Goal: Contribute content

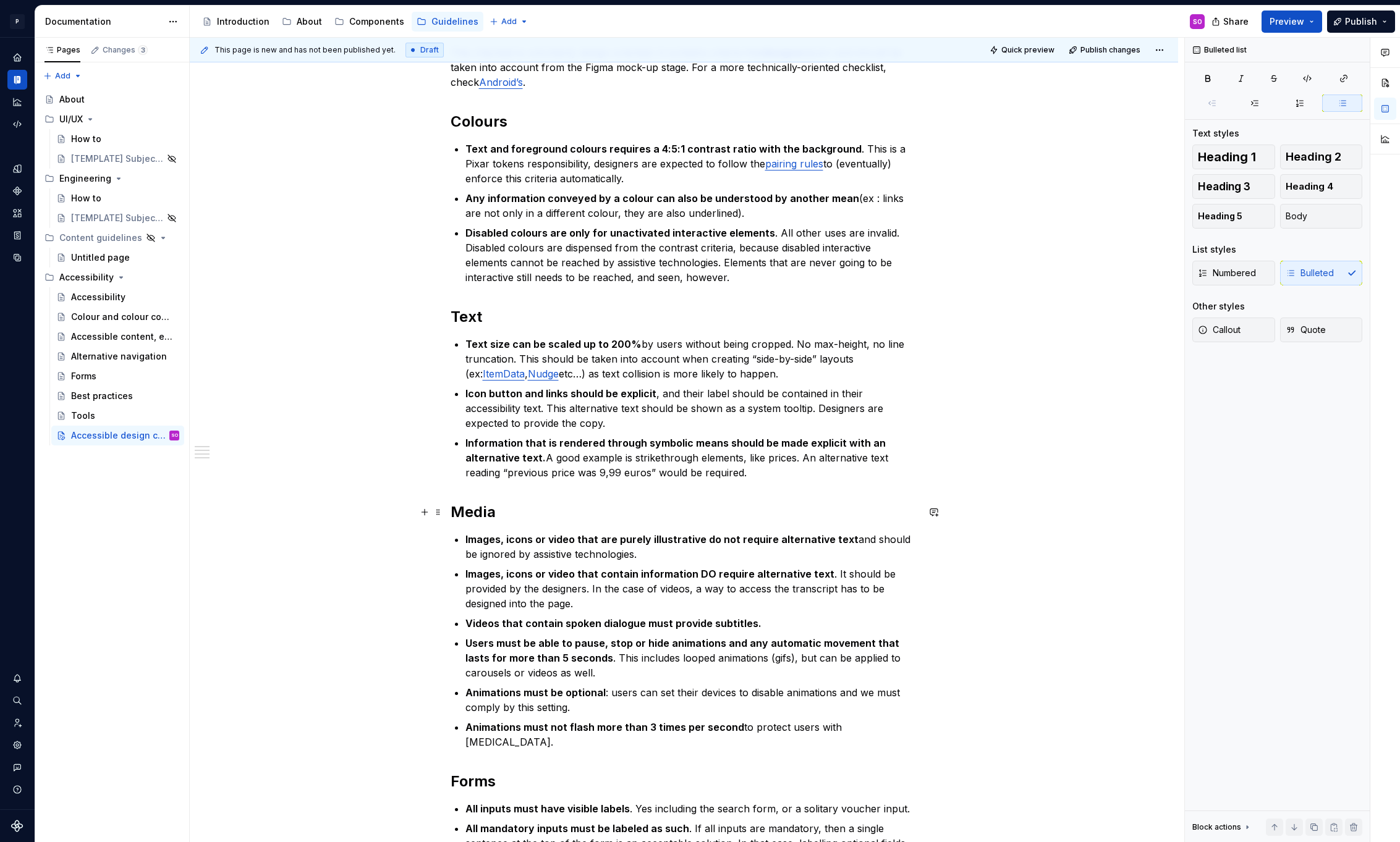
scroll to position [197, 0]
click at [666, 379] on p "Text size can be scaled up to 200% by users without being cropped. No max-heigh…" at bounding box center [691, 357] width 452 height 45
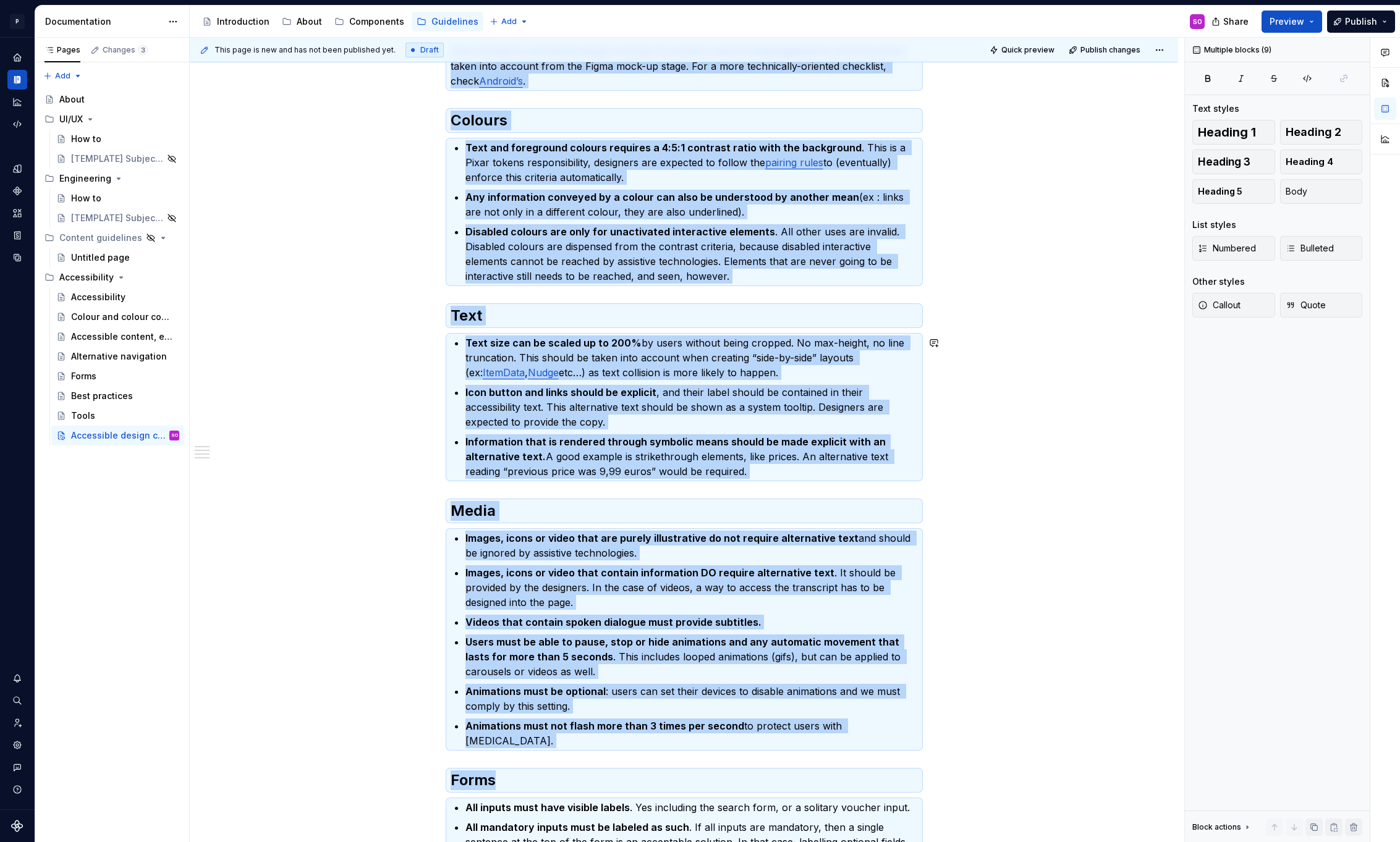
copy div "Lore ipsumdolo si ametconsect adipis-elitsedd. Ei temporin utlabore etdo magnaa…"
type textarea "*"
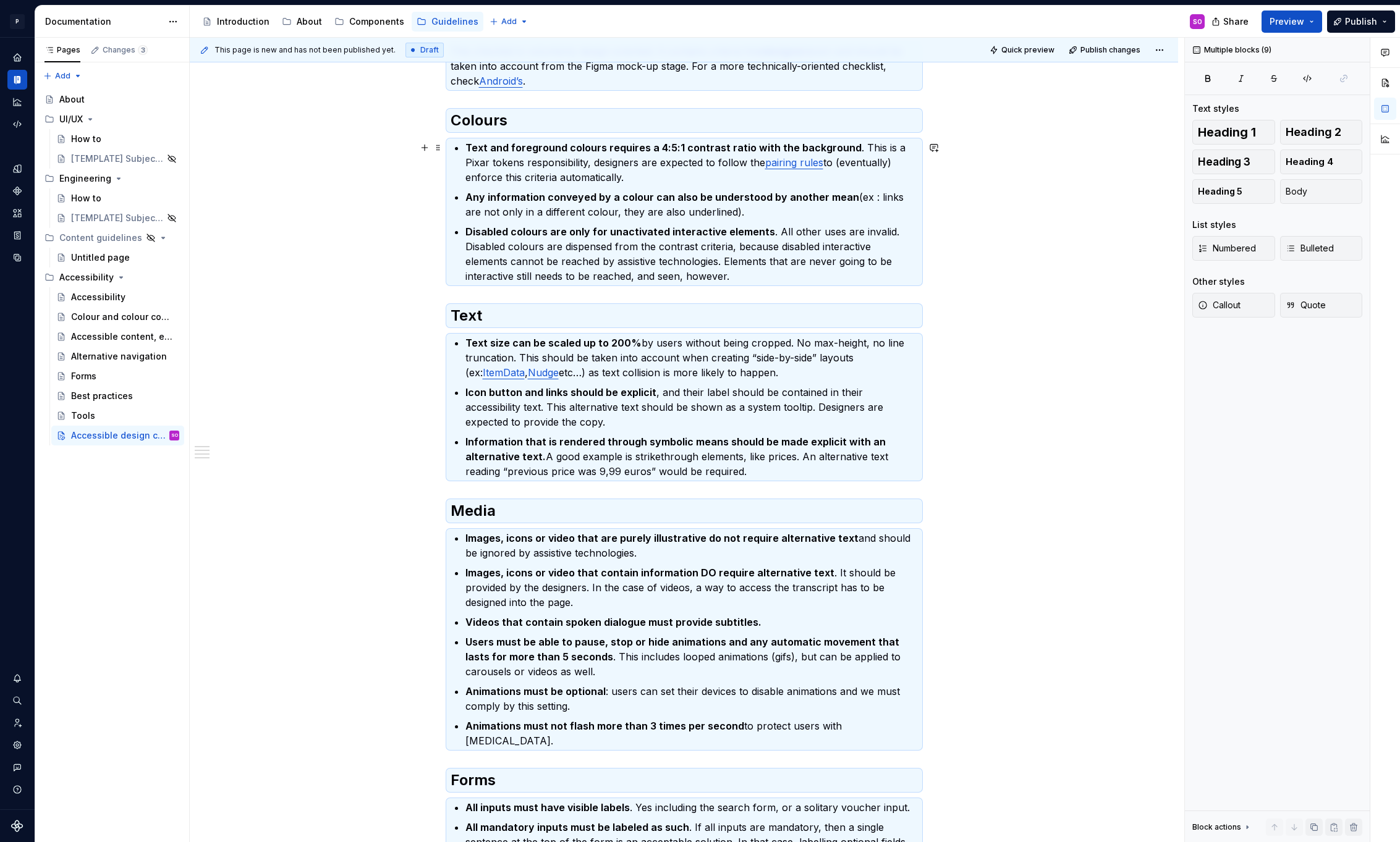
click at [666, 148] on strong "Text and foreground colours requires a 4:5:1 contrast ratio with the background" at bounding box center [663, 148] width 396 height 13
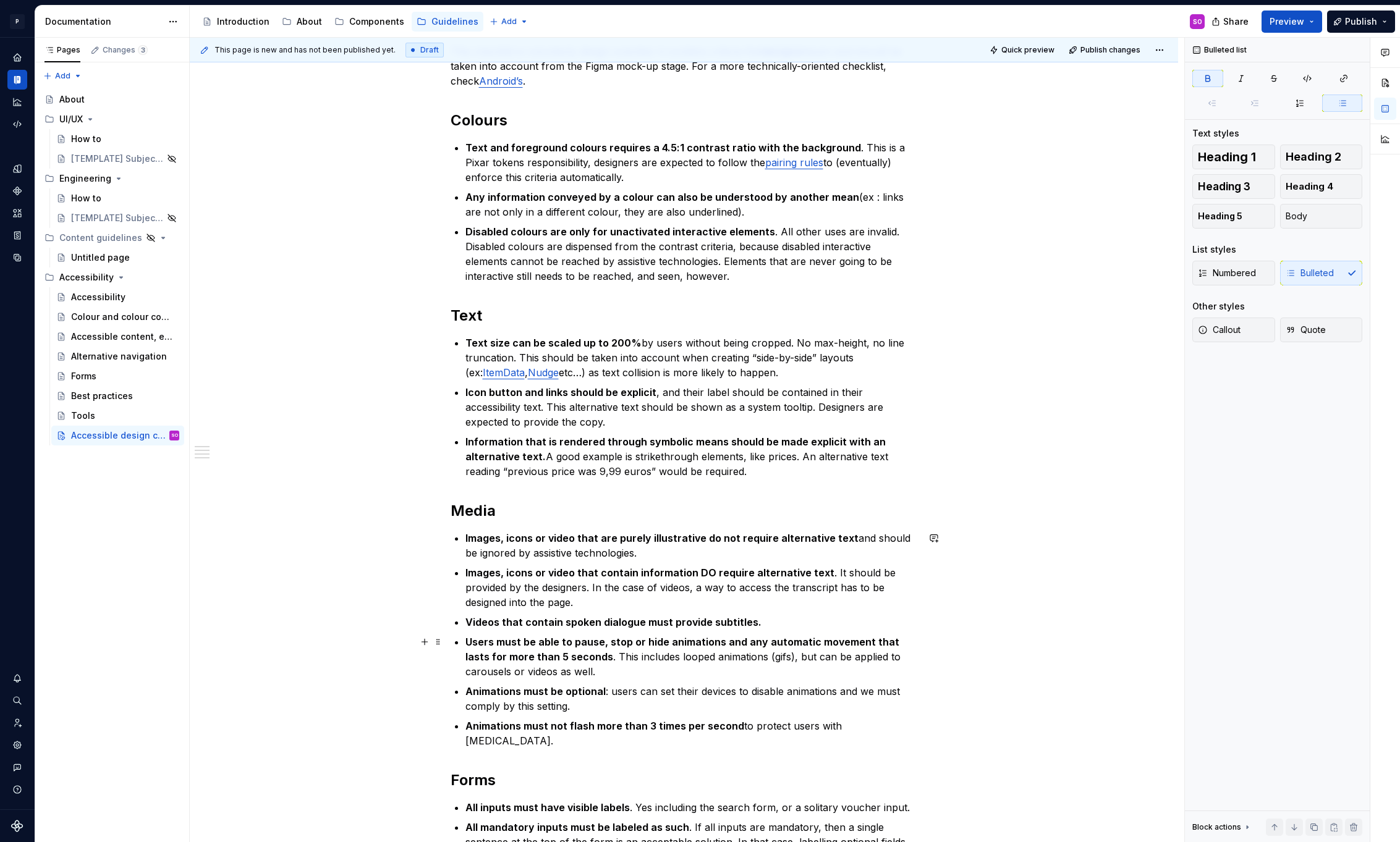
scroll to position [753, 0]
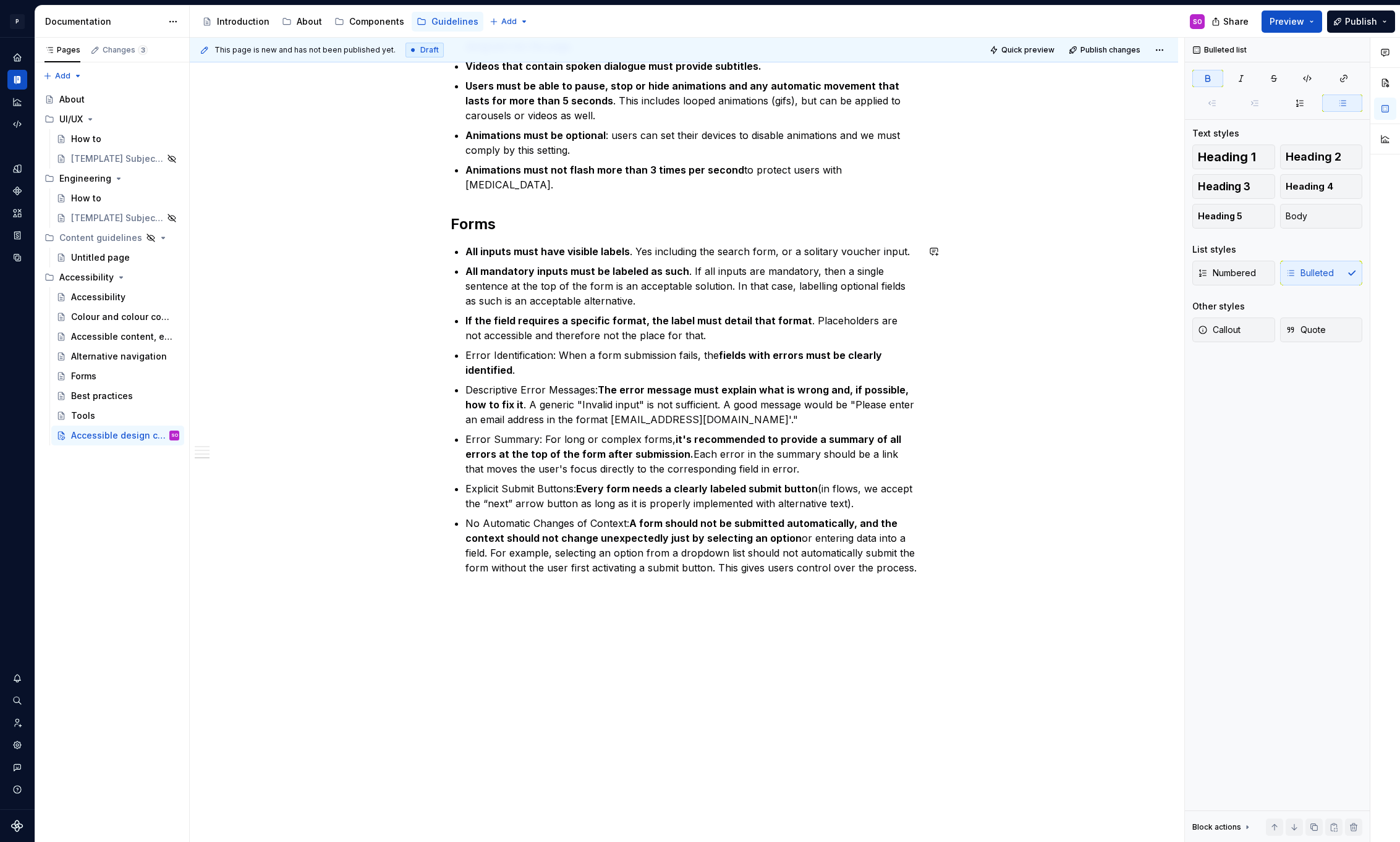
click at [506, 629] on div "This checklist is voluntarily design-oriented. It contains criteria that design…" at bounding box center [684, 151] width 988 height 1384
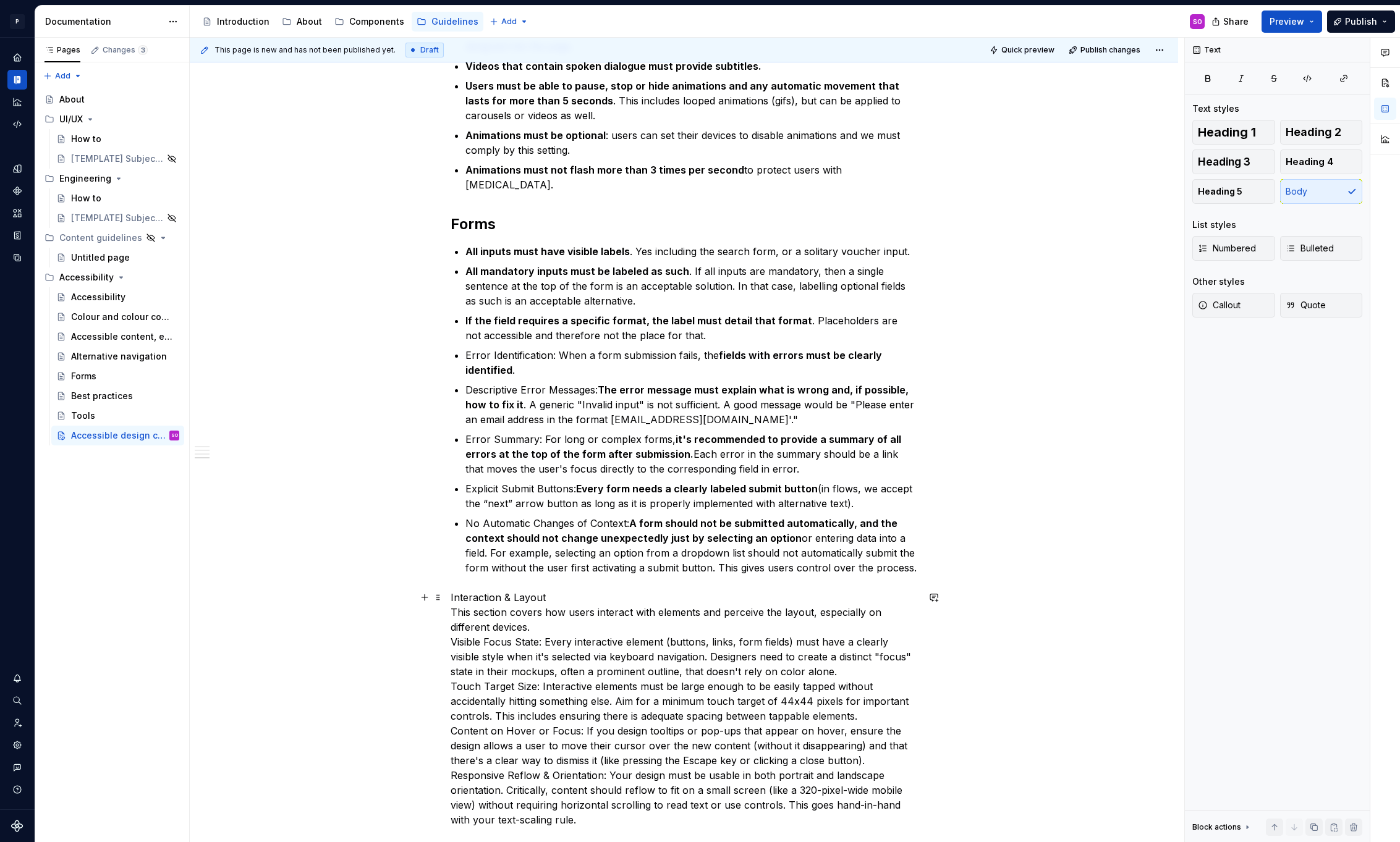
click at [481, 602] on p "Interaction & Layout This section covers how users interact with elements and p…" at bounding box center [684, 708] width 467 height 237
click at [1309, 128] on span "Heading 2" at bounding box center [1313, 133] width 55 height 13
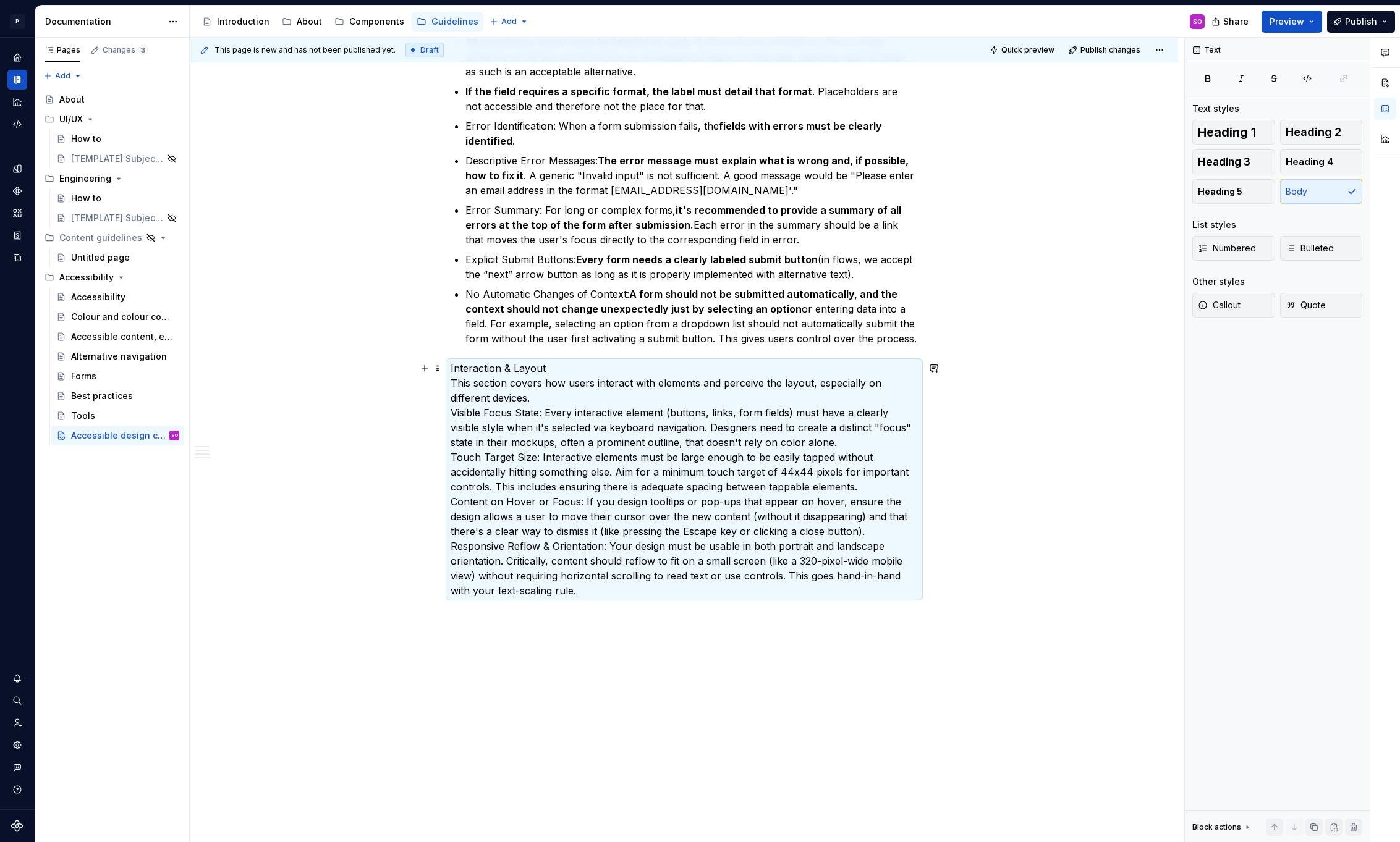
click at [564, 370] on p "Interaction & Layout This section covers how users interact with elements and p…" at bounding box center [684, 479] width 467 height 237
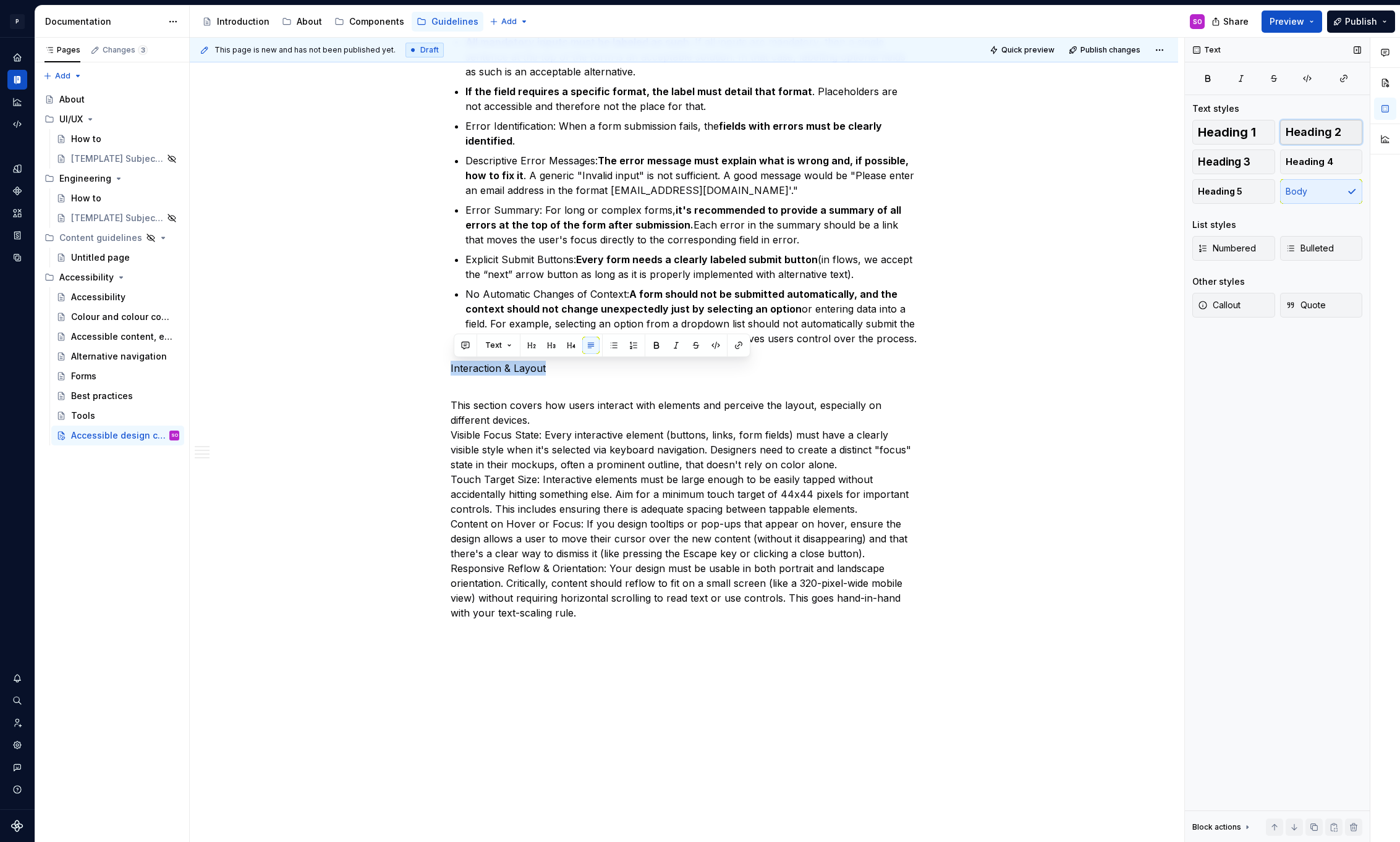
click at [1300, 133] on span "Heading 2" at bounding box center [1313, 133] width 55 height 13
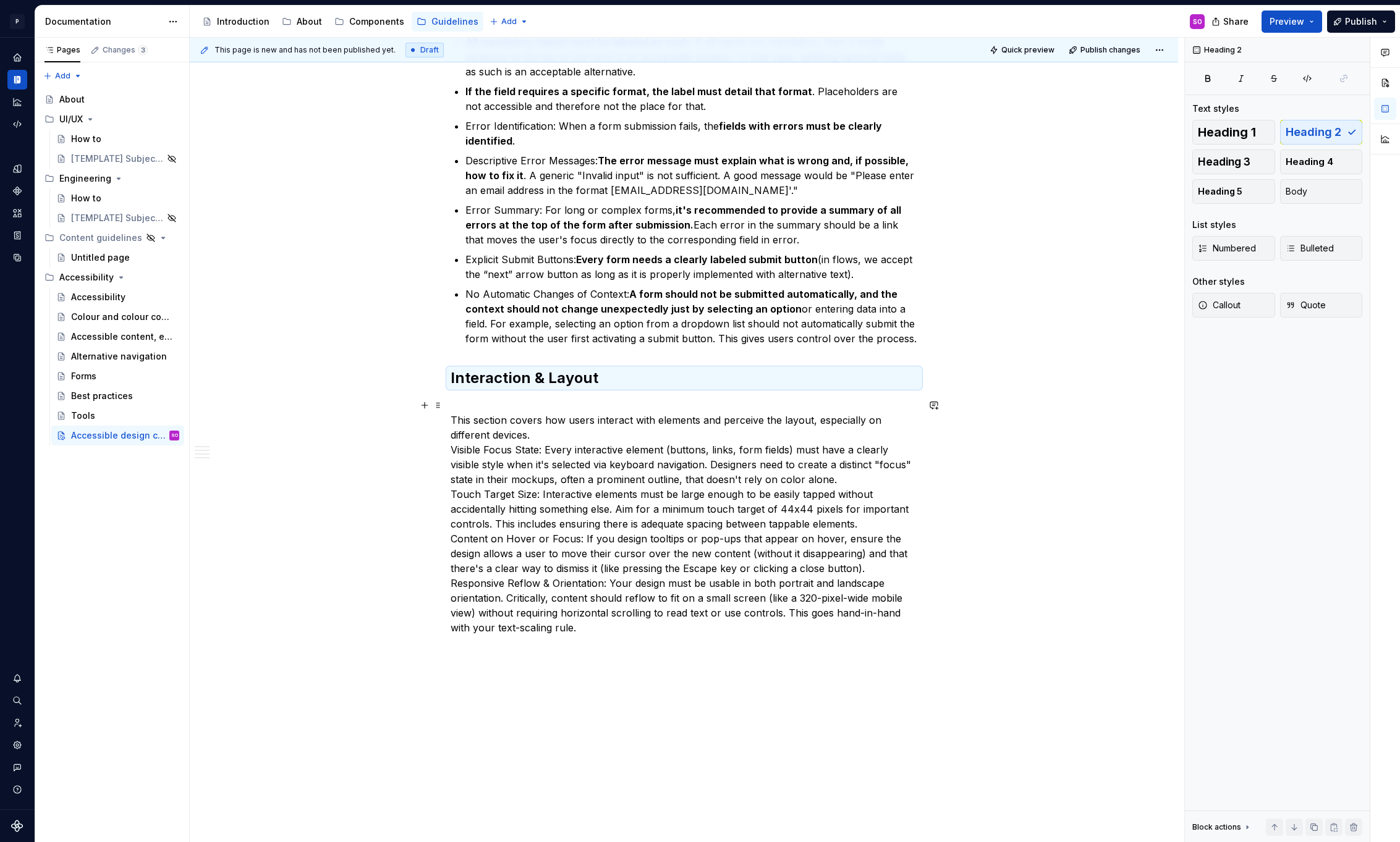
click at [572, 433] on p "This section covers how users interact with elements and perceive the layout, e…" at bounding box center [684, 516] width 467 height 237
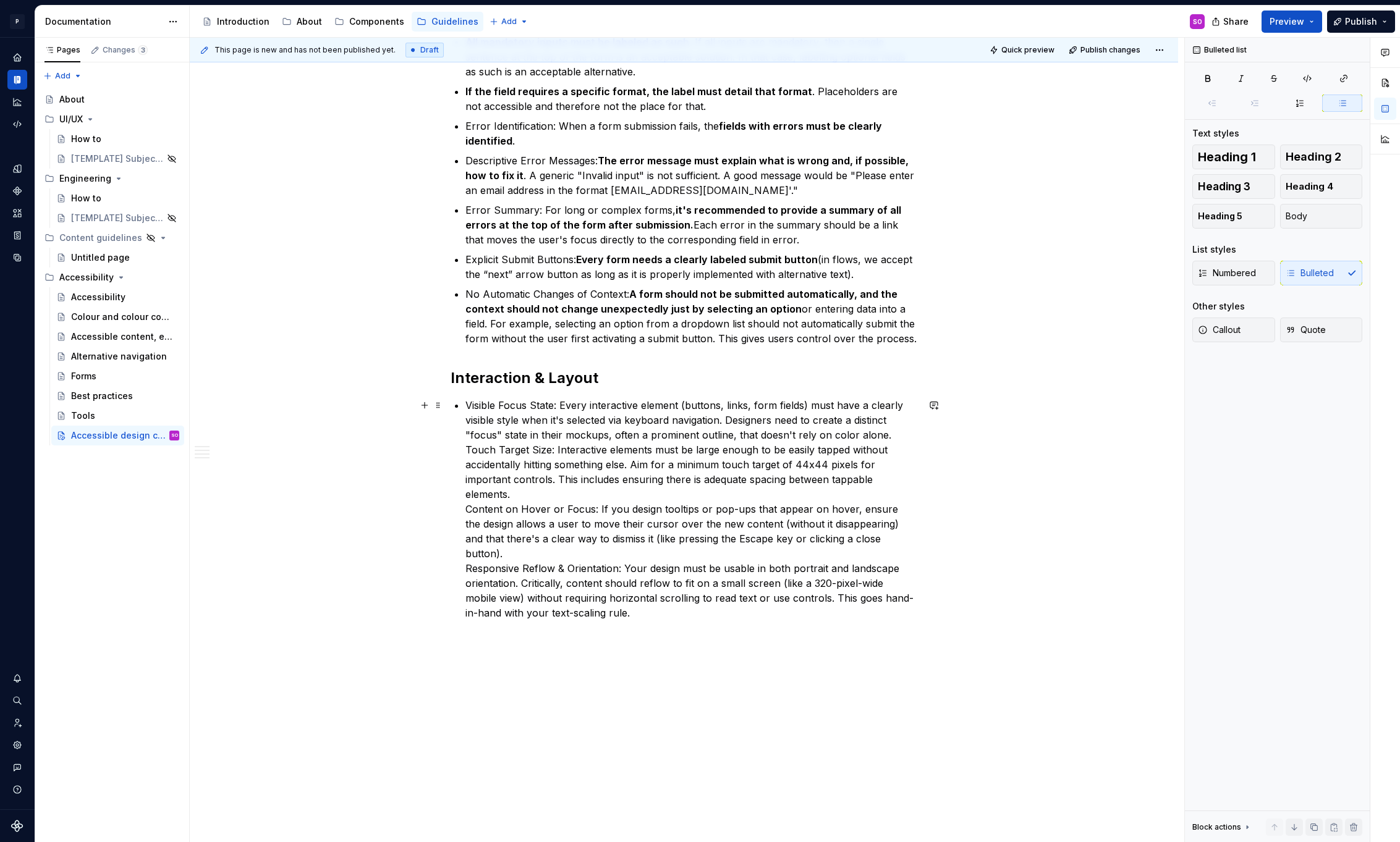
click at [615, 443] on p "Visible Focus State: Every interactive element (buttons, links, form fields) mu…" at bounding box center [691, 509] width 452 height 223
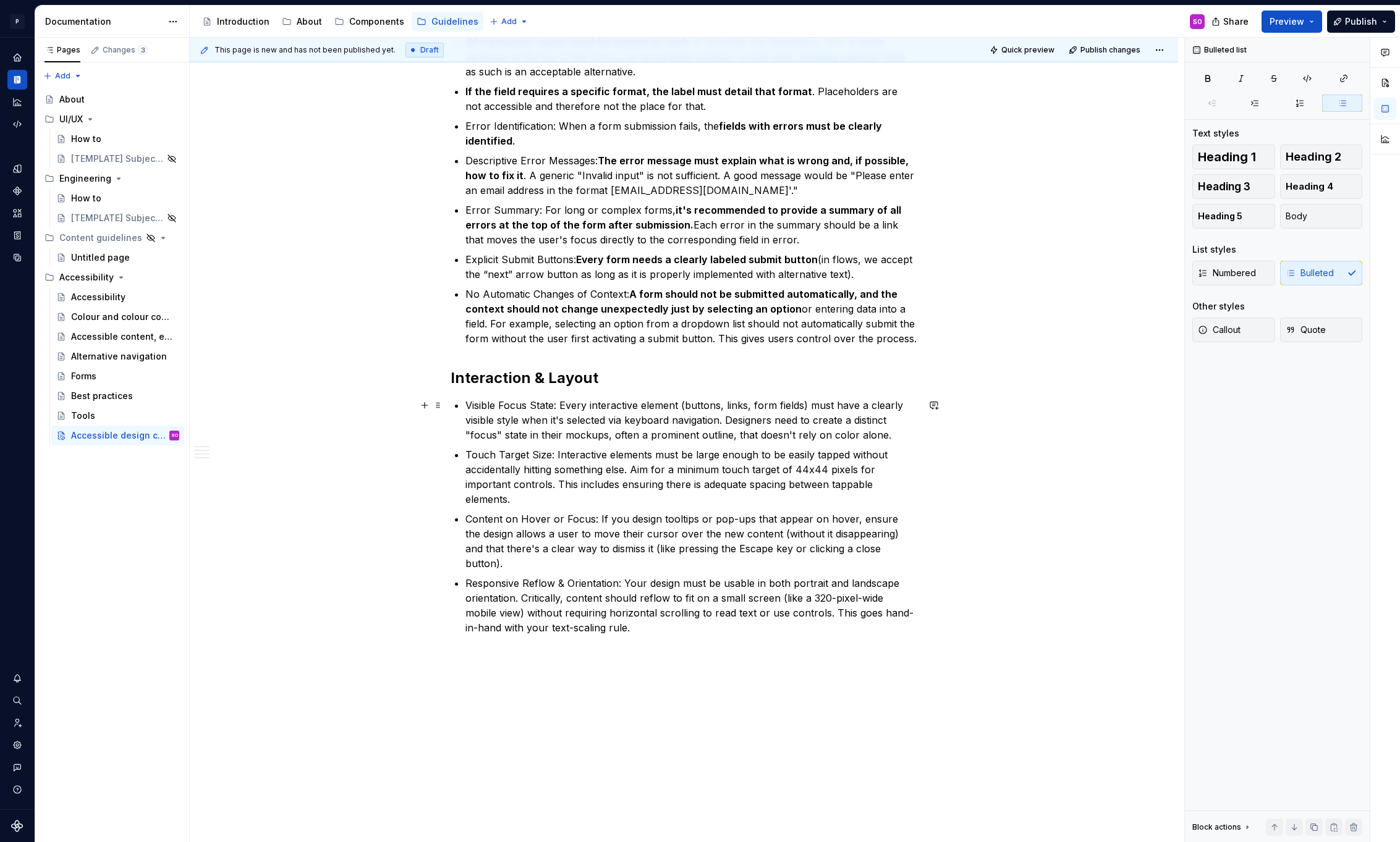
click at [560, 407] on p "Visible Focus State: Every interactive element (buttons, links, form fields) mu…" at bounding box center [691, 420] width 452 height 45
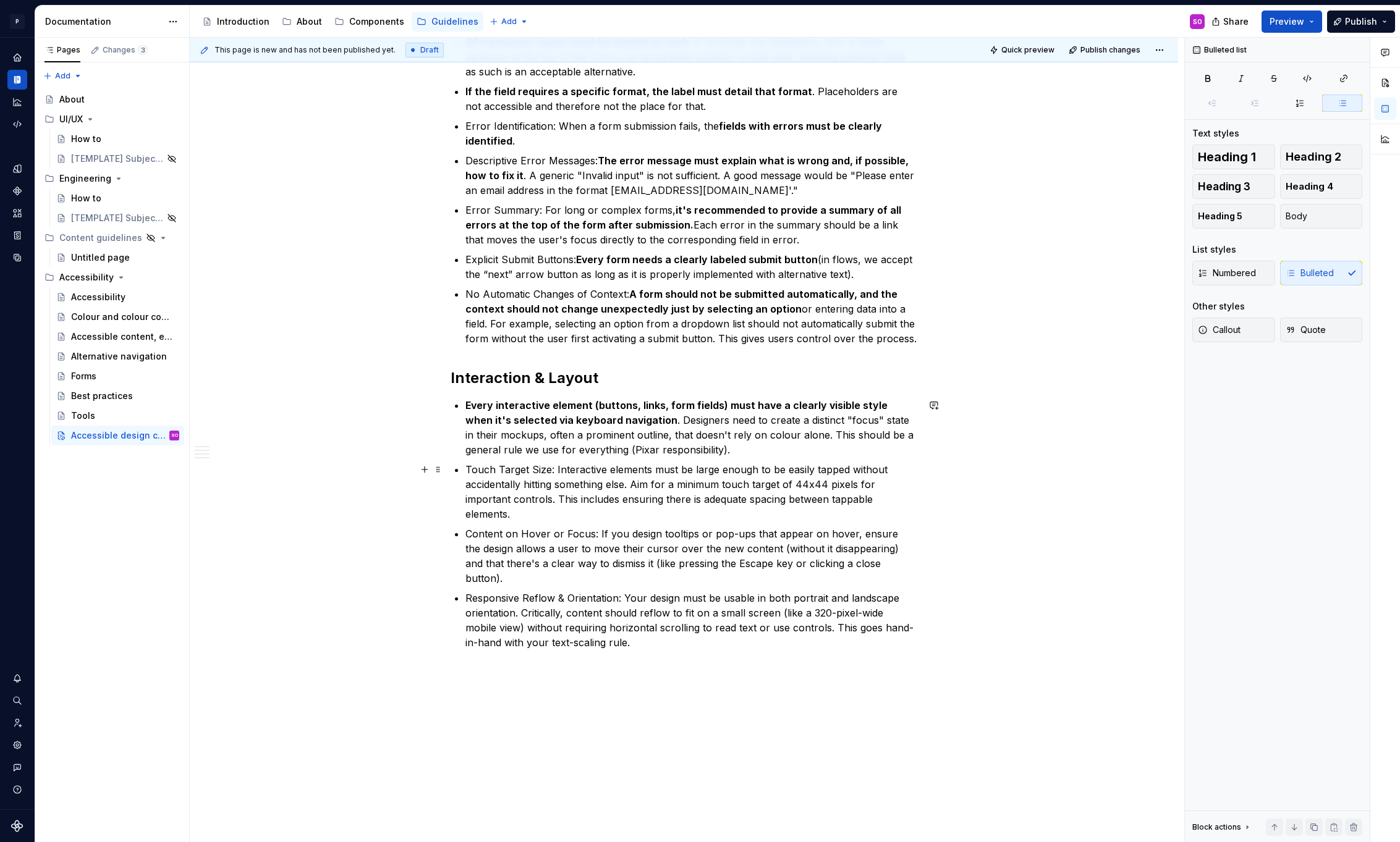
click at [558, 471] on p "Touch Target Size: Interactive elements must be large enough to be easily tappe…" at bounding box center [691, 491] width 452 height 59
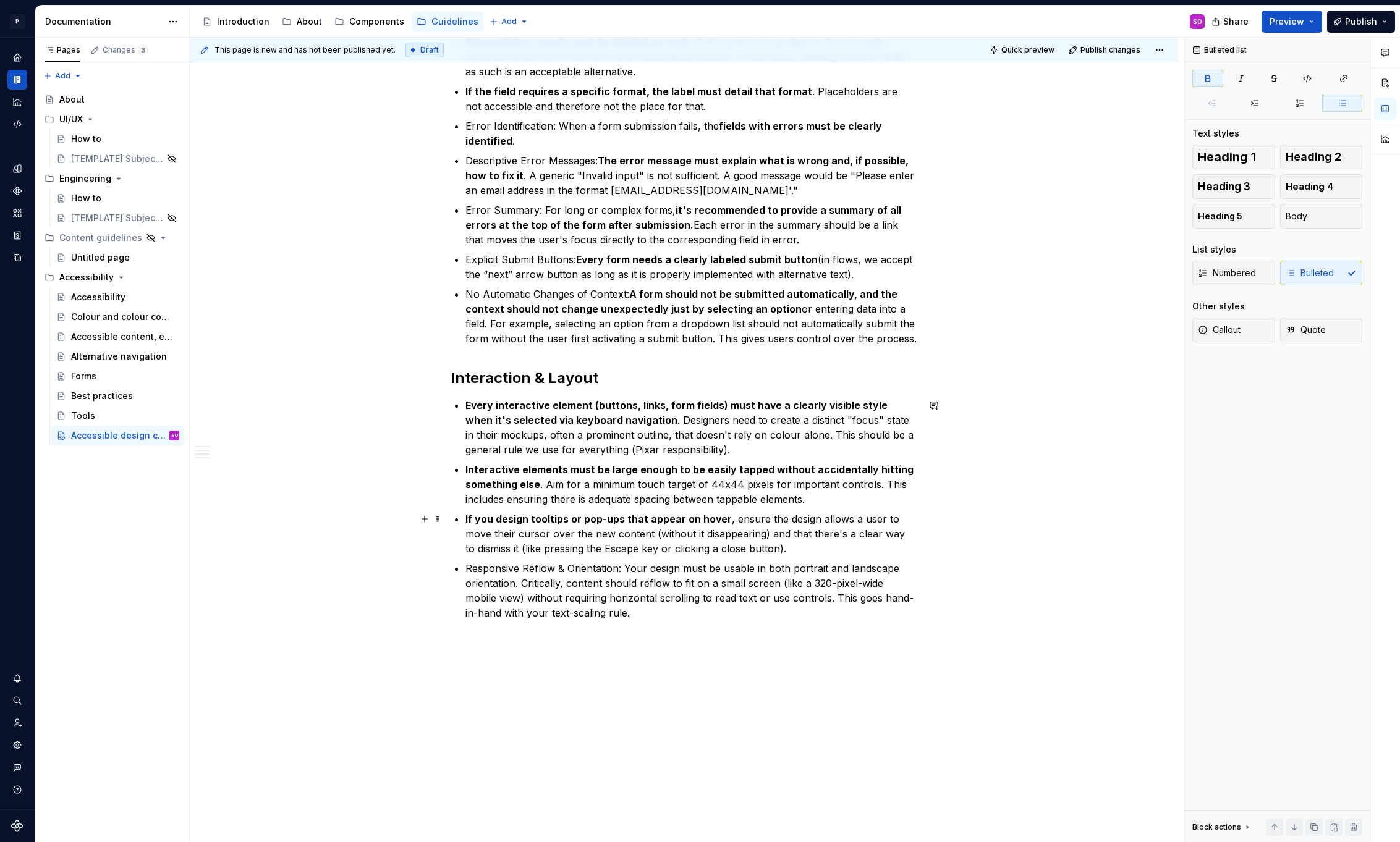
click at [526, 534] on p "If you design tooltips or pop-ups that appear on hover , ensure the design allo…" at bounding box center [691, 533] width 452 height 45
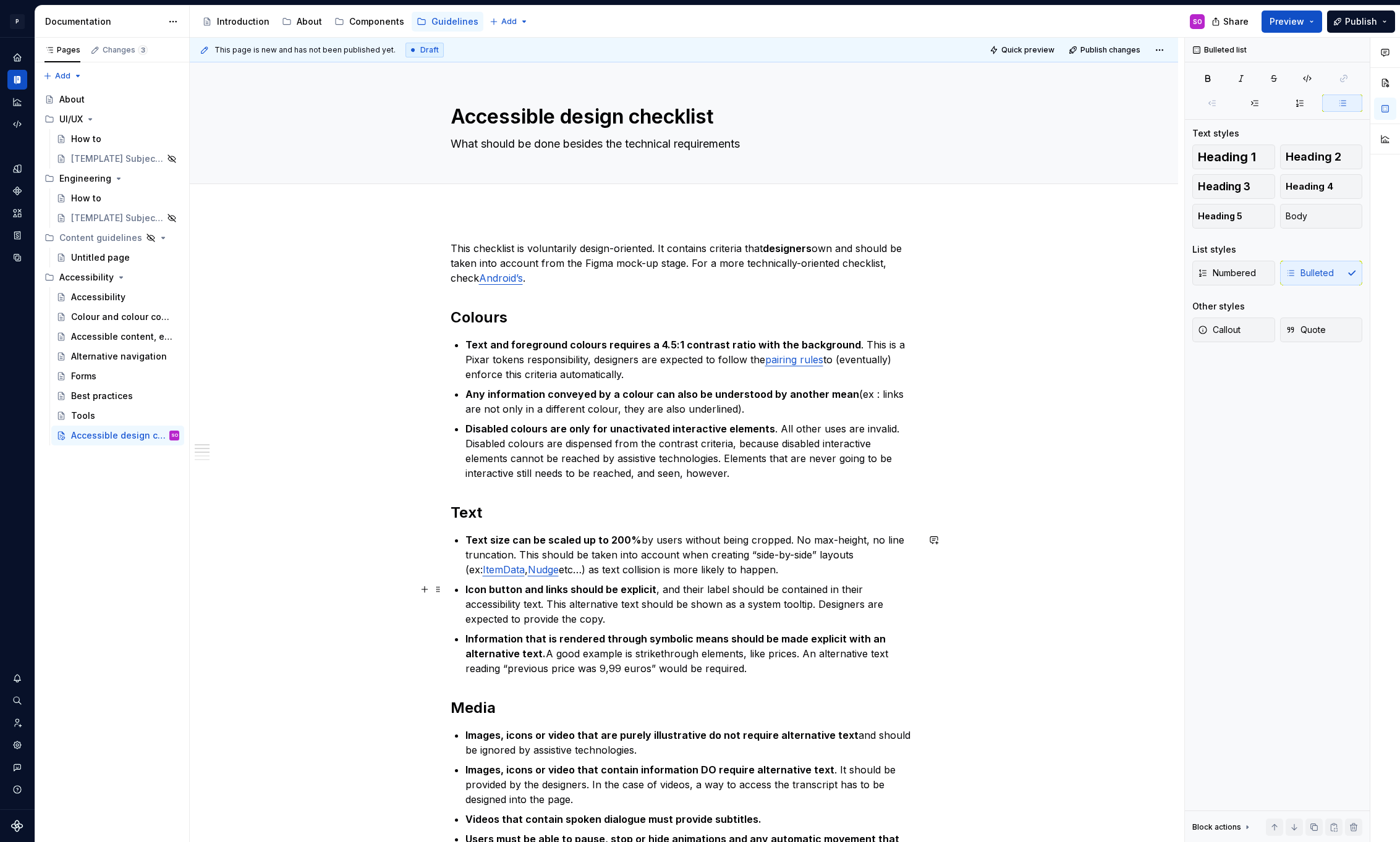
scroll to position [1027, 0]
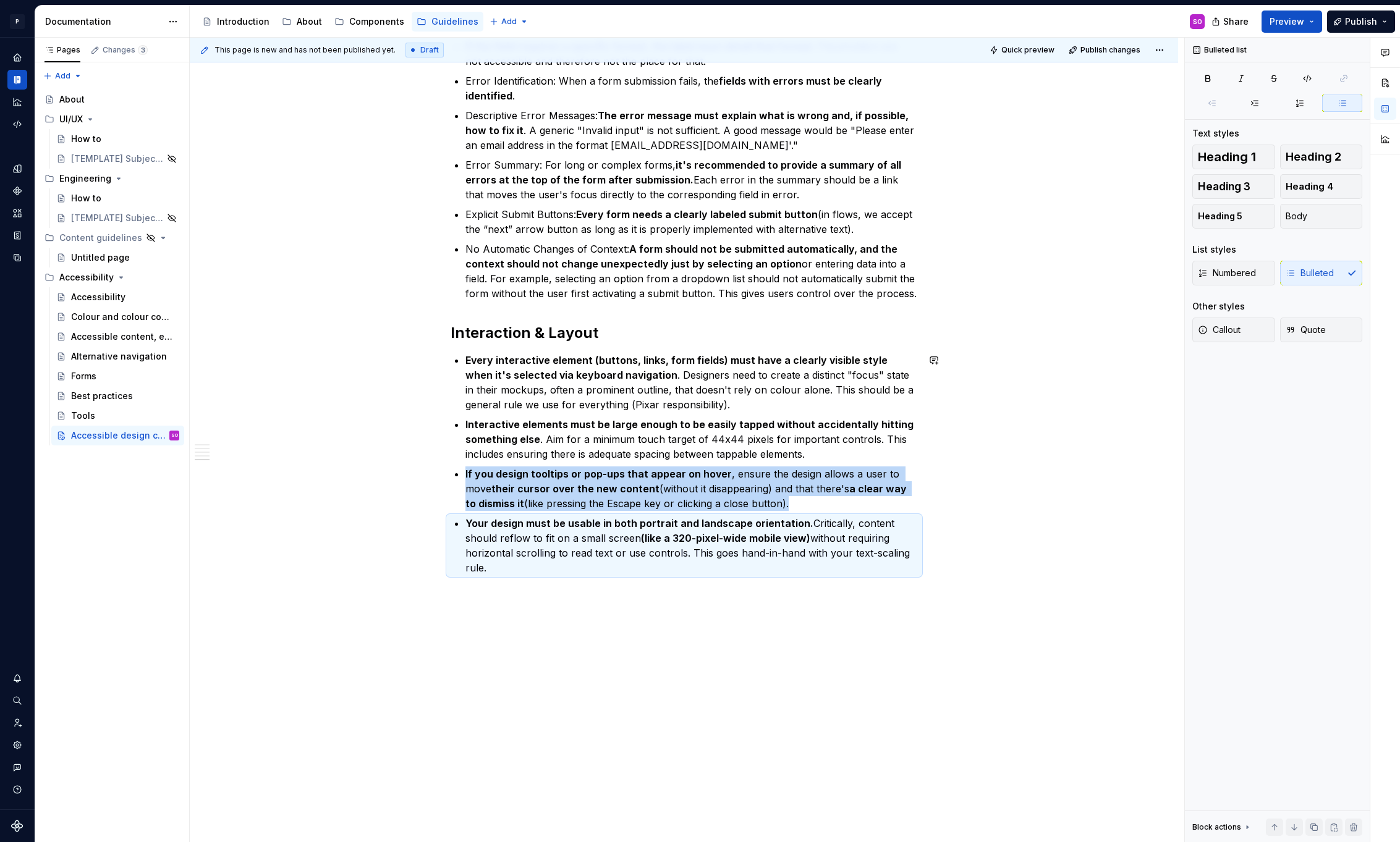
click at [560, 609] on div "This checklist is voluntarily design-oriented. It contains criteria that design…" at bounding box center [684, 14] width 988 height 1659
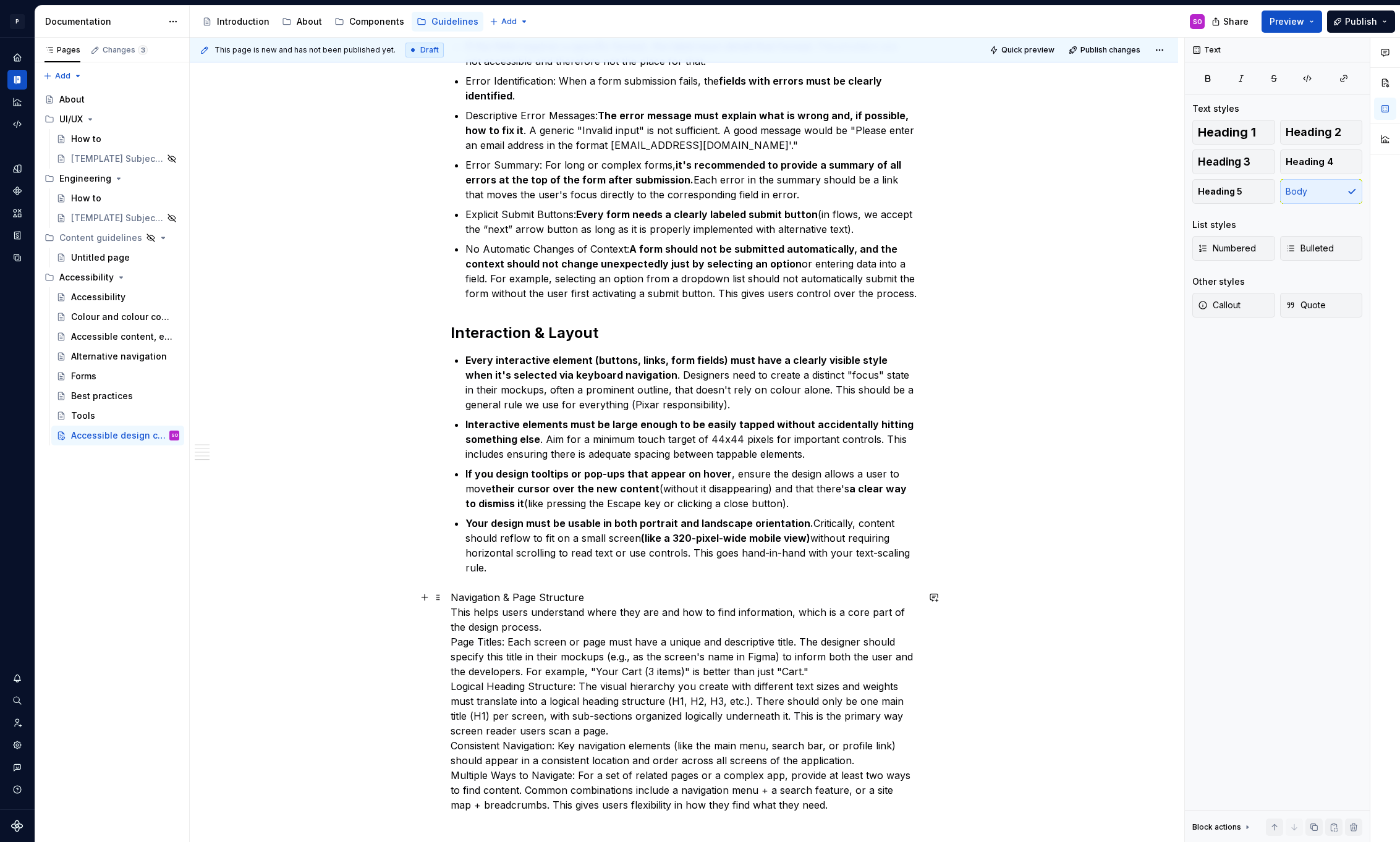
click at [598, 598] on p "Navigation & Page Structure This helps users understand where they are and how …" at bounding box center [684, 701] width 467 height 223
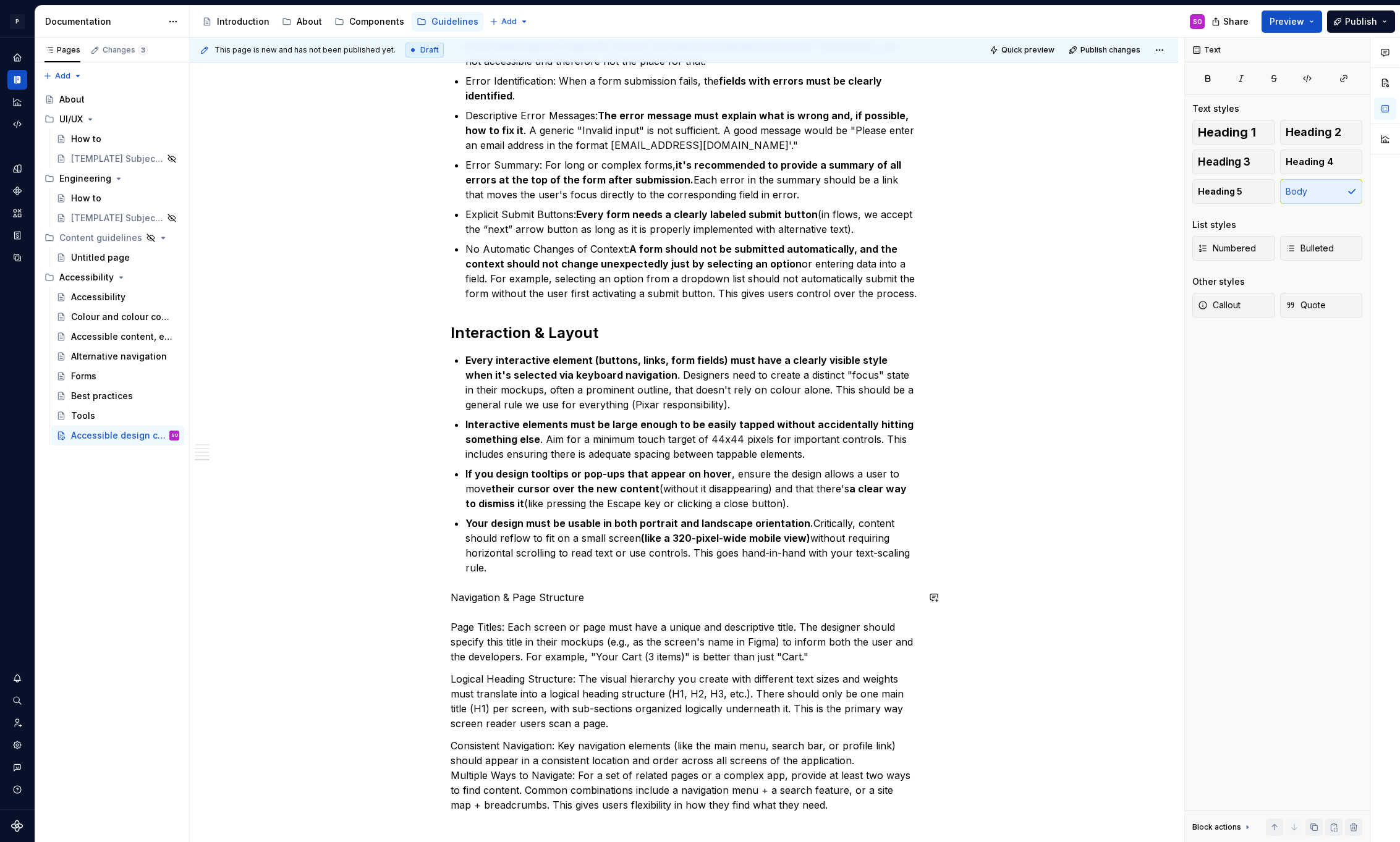
scroll to position [1028, 0]
click at [600, 599] on p "Navigation & Page Structure Page Titles: Each screen or page must have a unique…" at bounding box center [684, 627] width 467 height 74
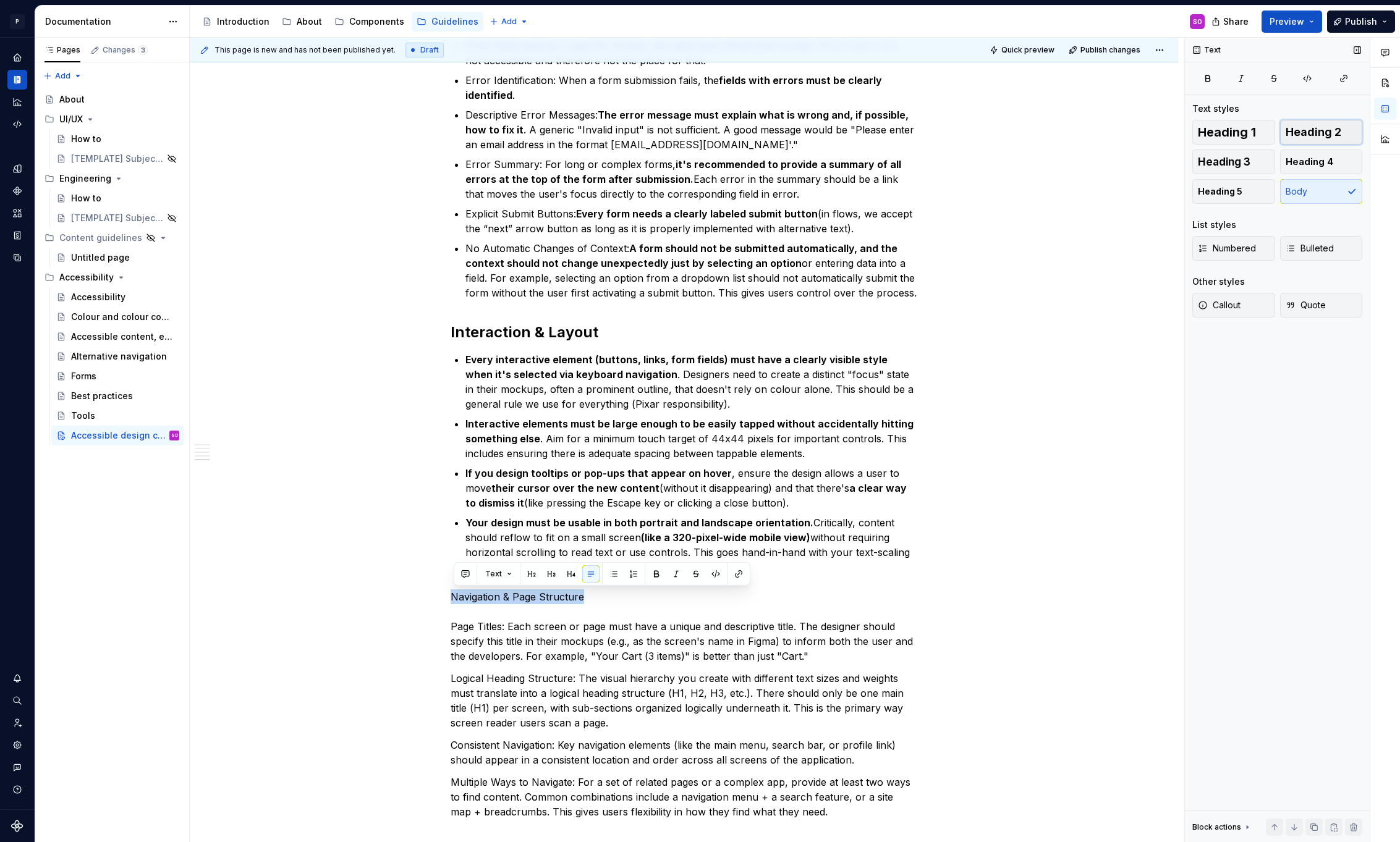
click at [1341, 128] on button "Heading 2" at bounding box center [1321, 132] width 83 height 25
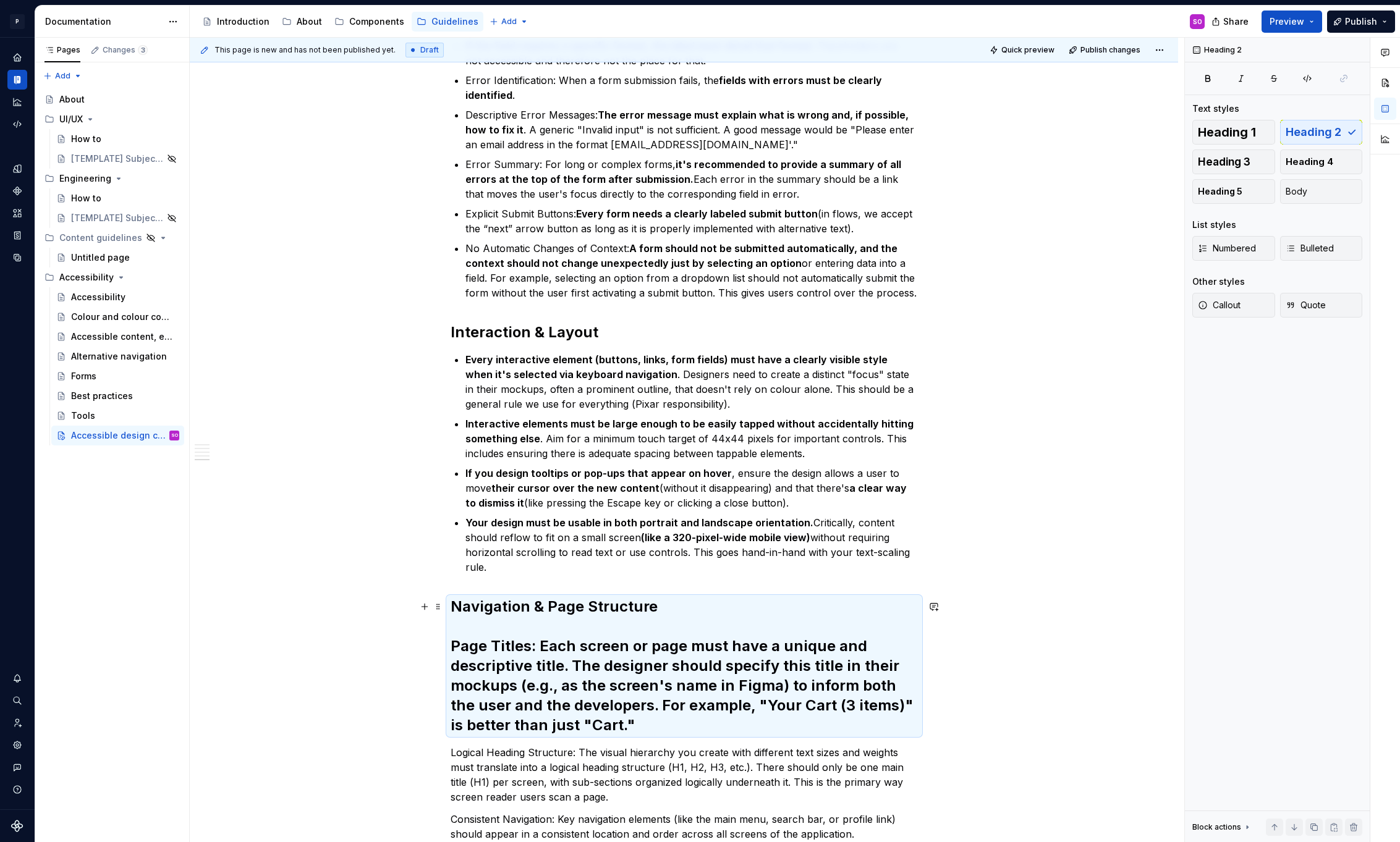
click at [569, 650] on h2 "Navigation & Page Structure Page Titles: Each screen or page must have a unique…" at bounding box center [684, 666] width 467 height 138
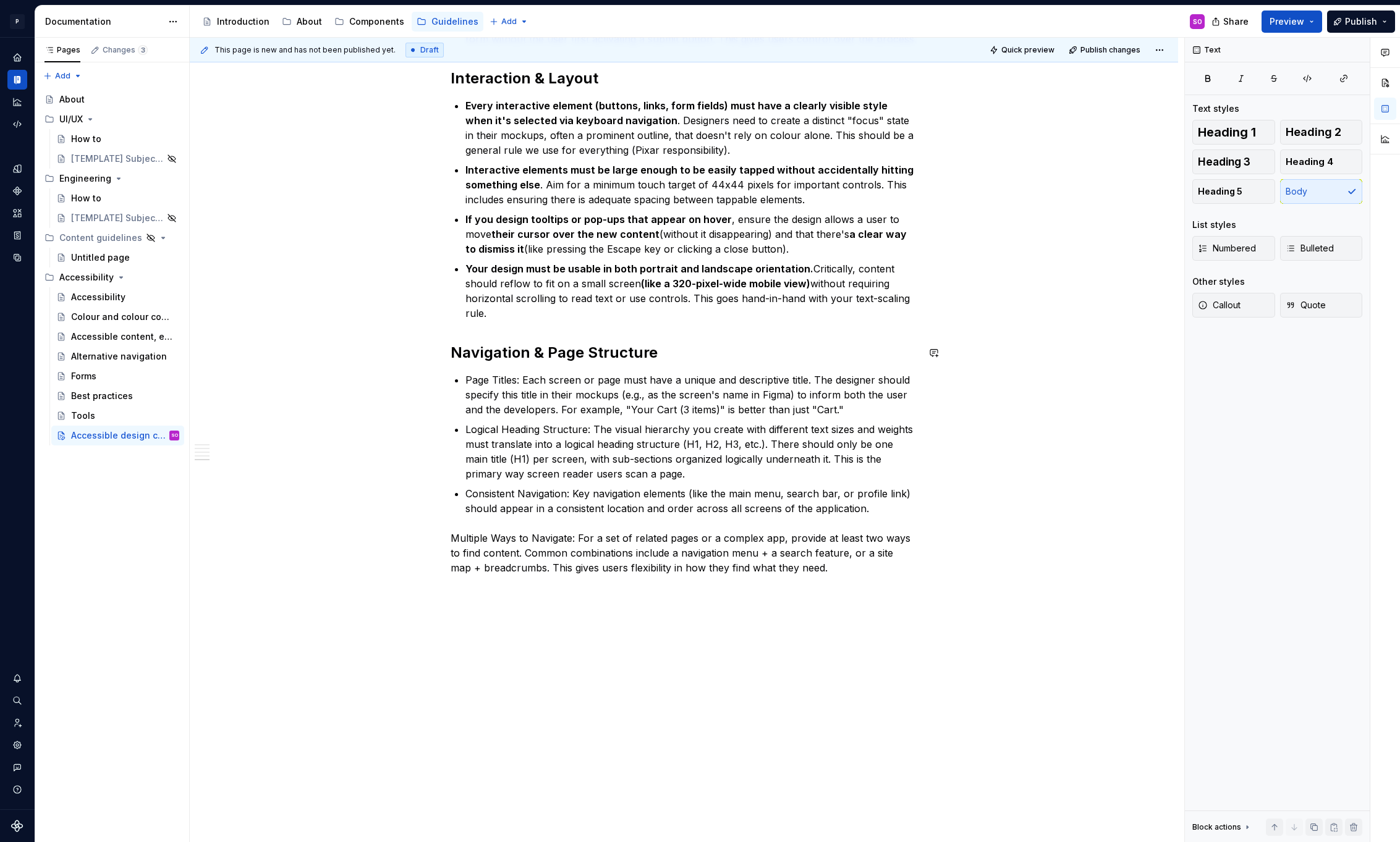
scroll to position [1272, 0]
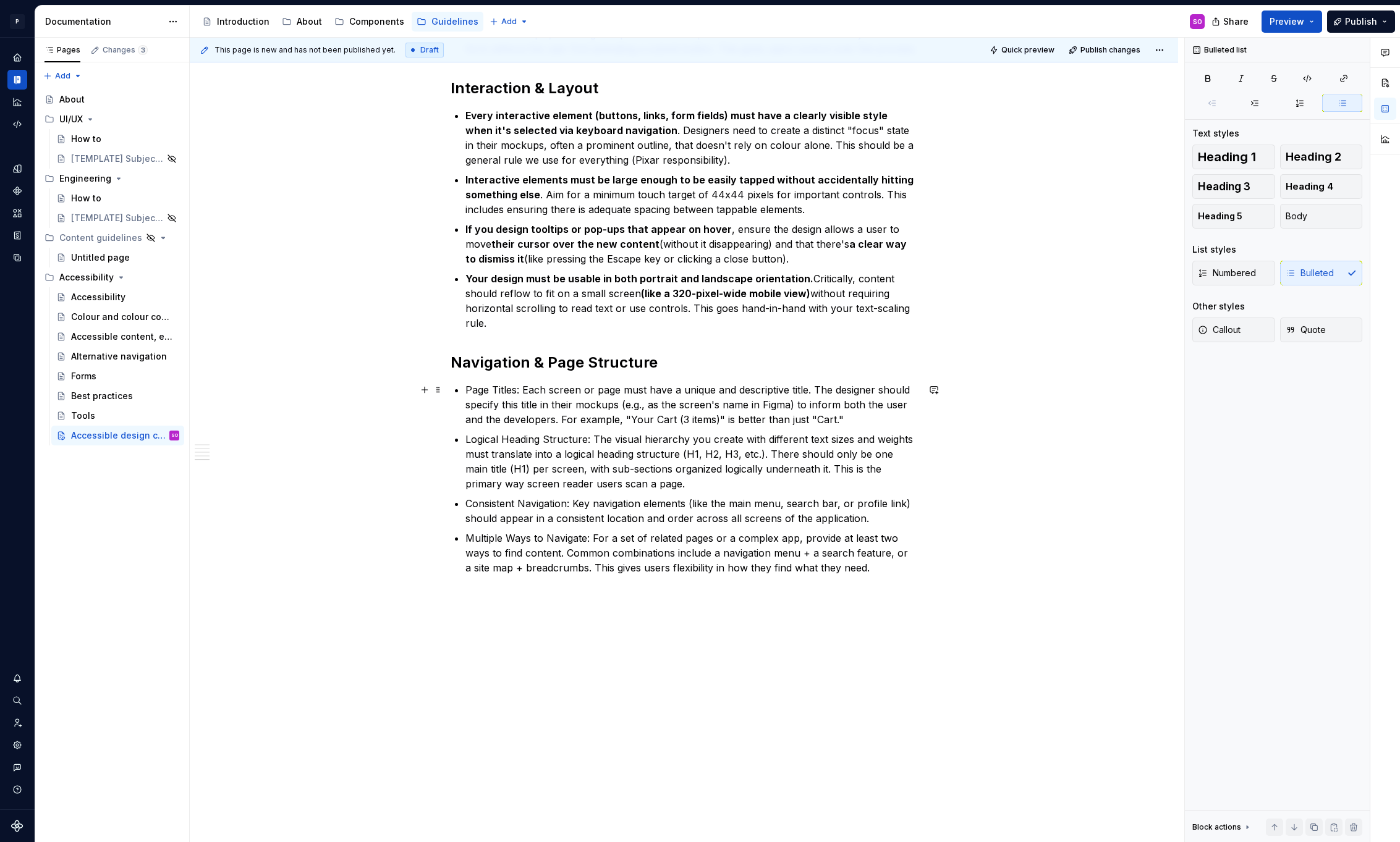
click at [526, 386] on p "Page Titles: Each screen or page must have a unique and descriptive title. The …" at bounding box center [691, 404] width 452 height 45
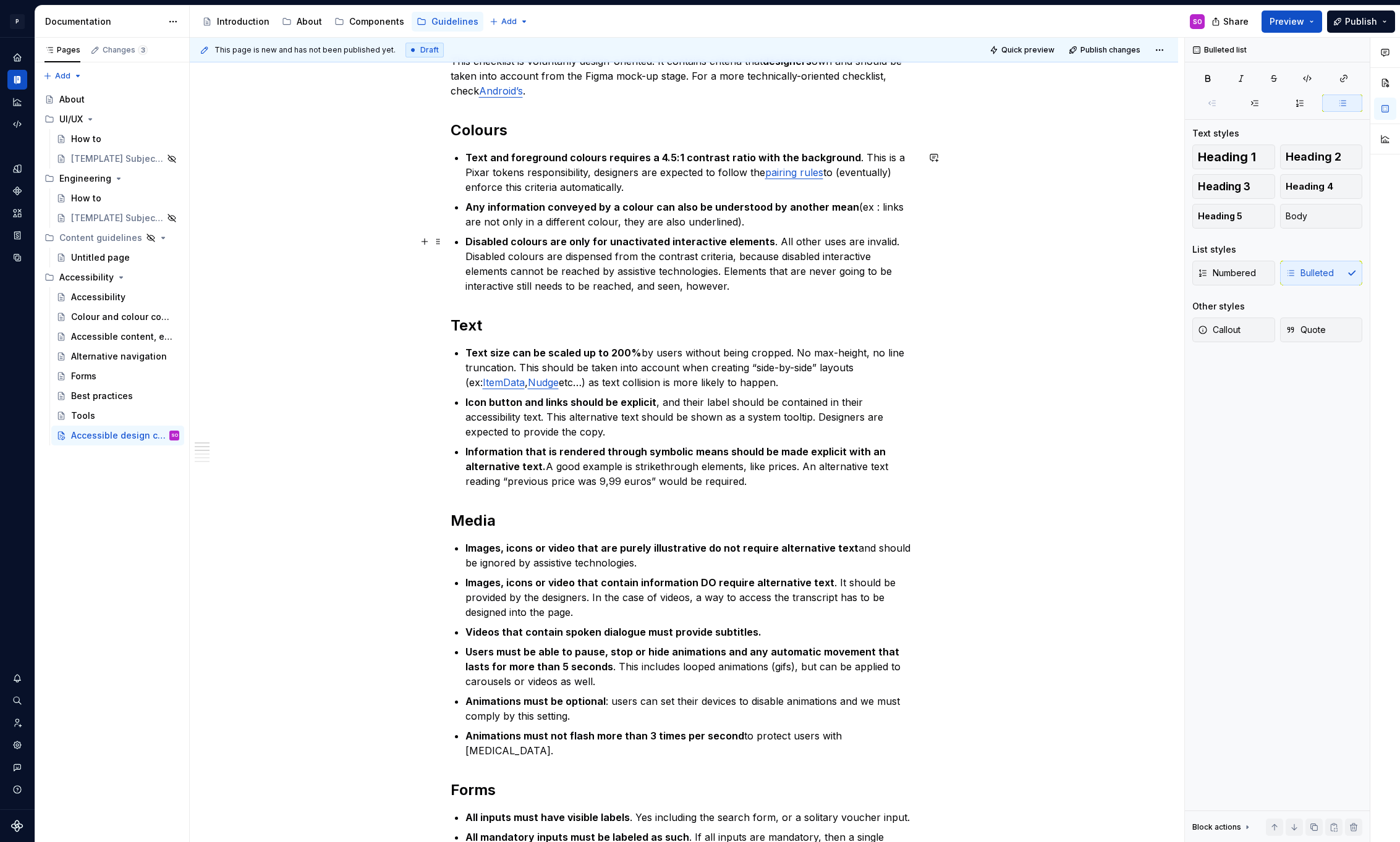
scroll to position [0, 0]
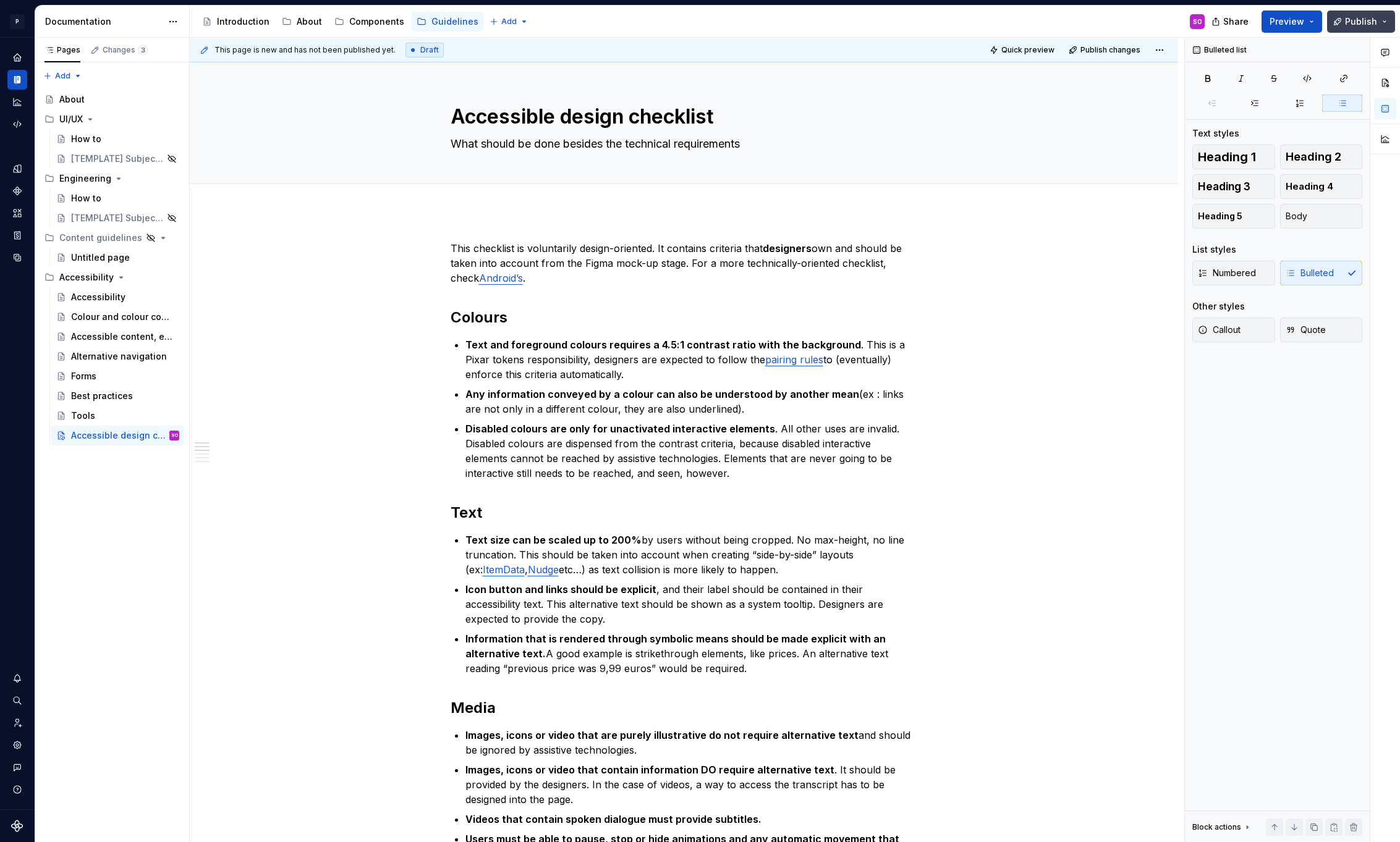
click at [1349, 27] on span "Publish" at bounding box center [1360, 22] width 32 height 13
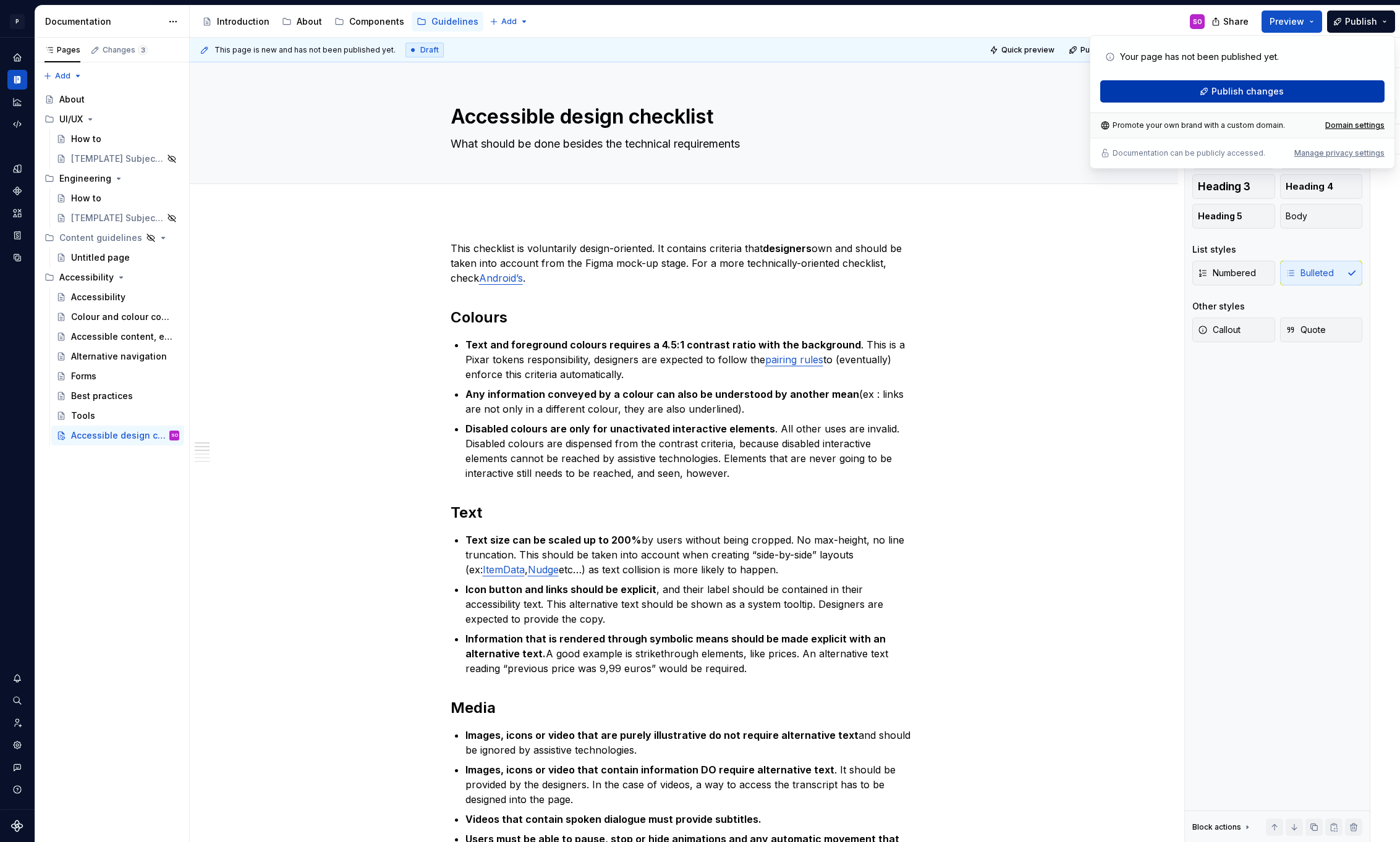
click at [1206, 91] on button "Publish changes" at bounding box center [1242, 91] width 284 height 22
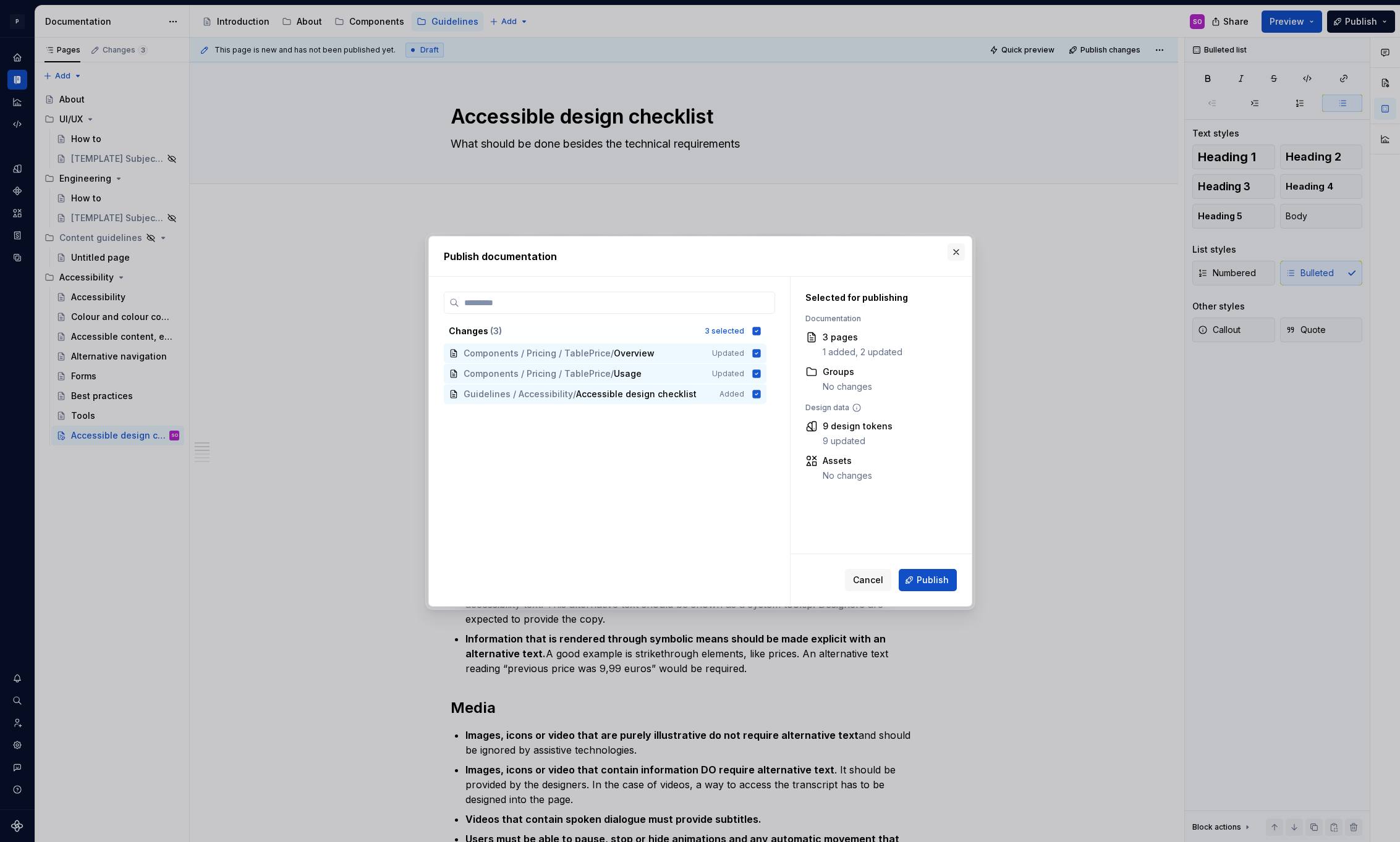
click at [962, 254] on button "button" at bounding box center [956, 252] width 17 height 17
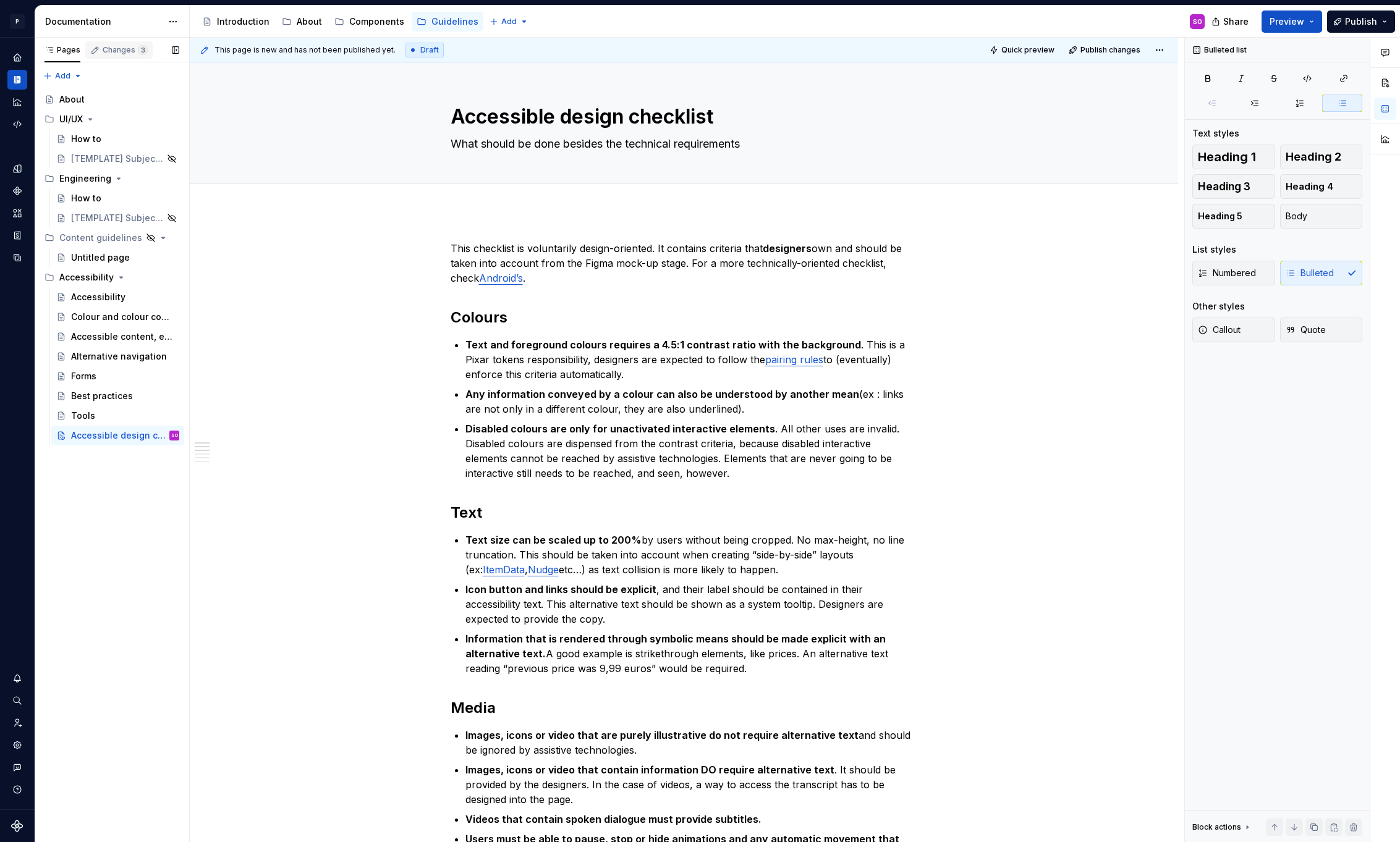
click at [105, 52] on div "Changes 3" at bounding box center [125, 50] width 45 height 10
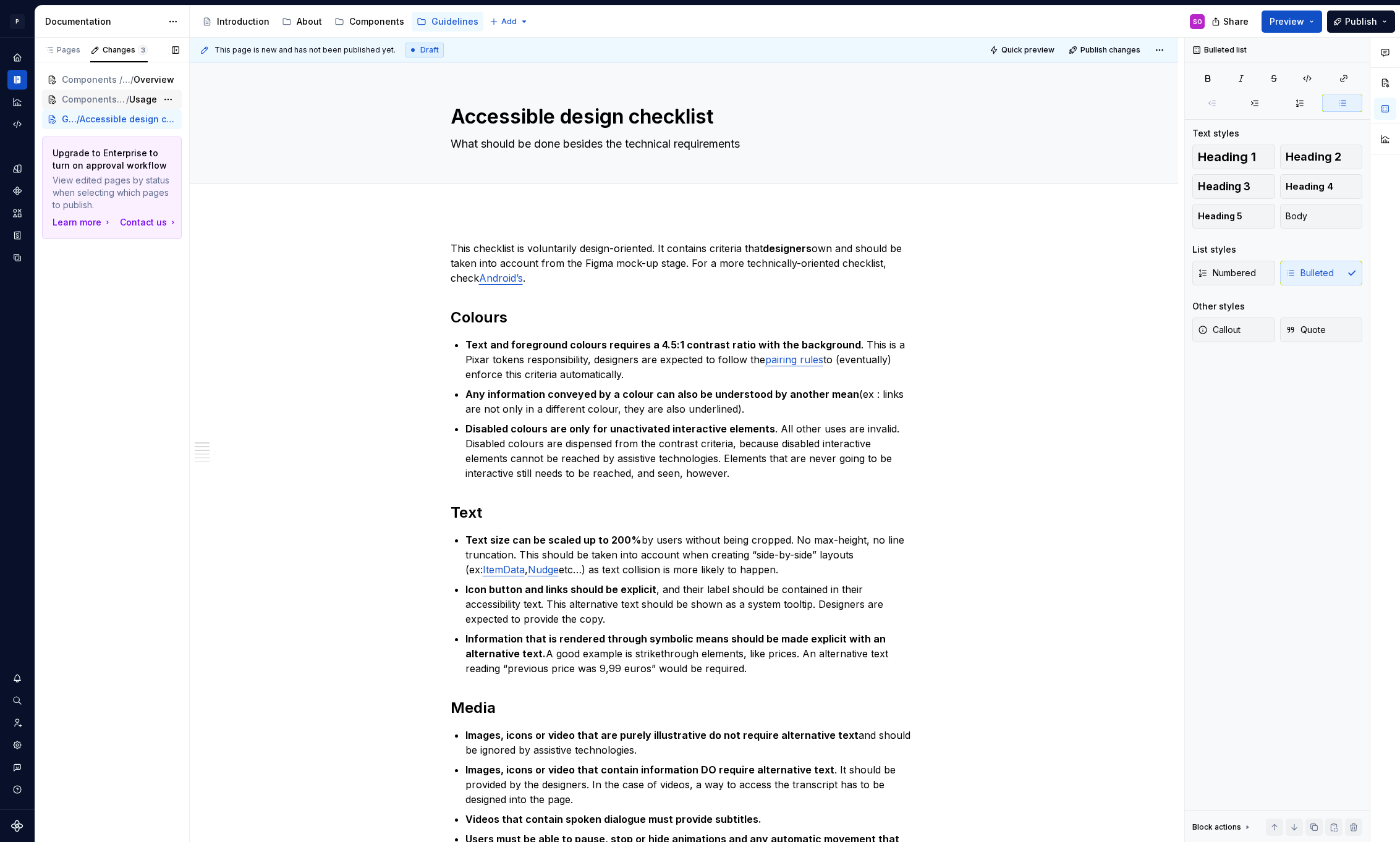
click at [101, 104] on span "Components / Pricing / TablePrice" at bounding box center [94, 100] width 65 height 13
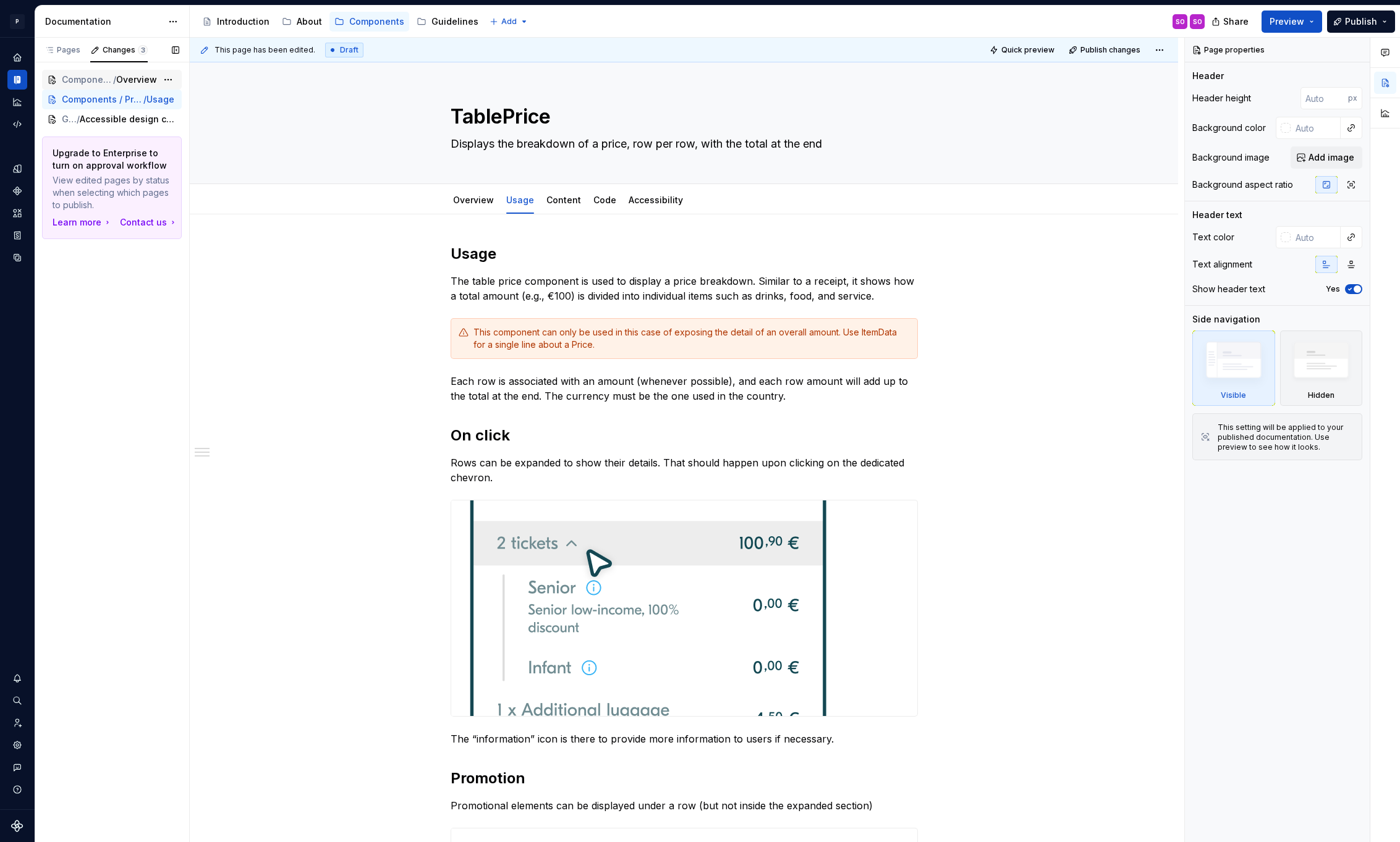
click at [100, 83] on span "Components / Pricing / TablePrice" at bounding box center [87, 80] width 51 height 13
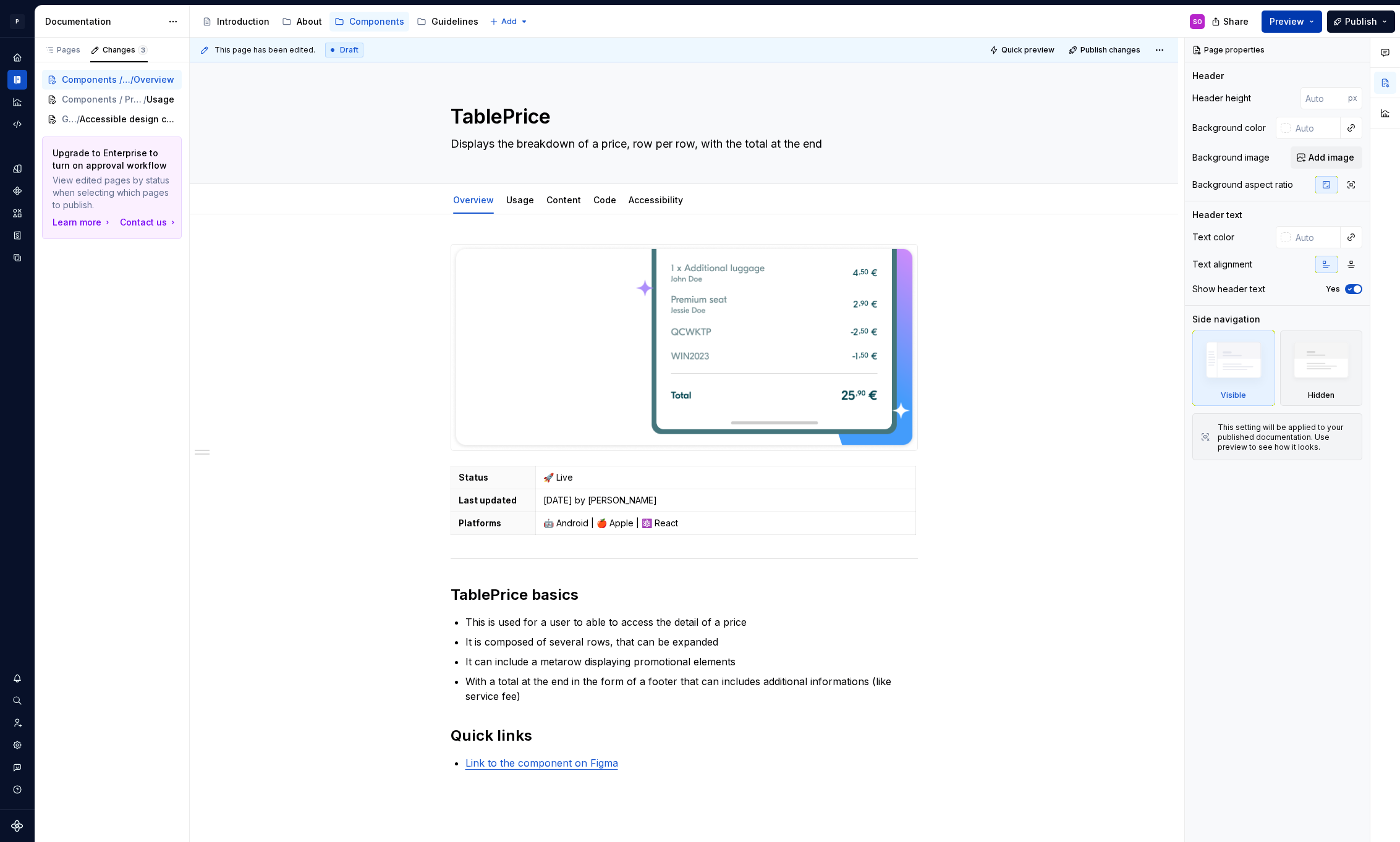
click at [1296, 22] on span "Preview" at bounding box center [1286, 22] width 35 height 13
click at [1347, 31] on button "Publish" at bounding box center [1360, 22] width 68 height 22
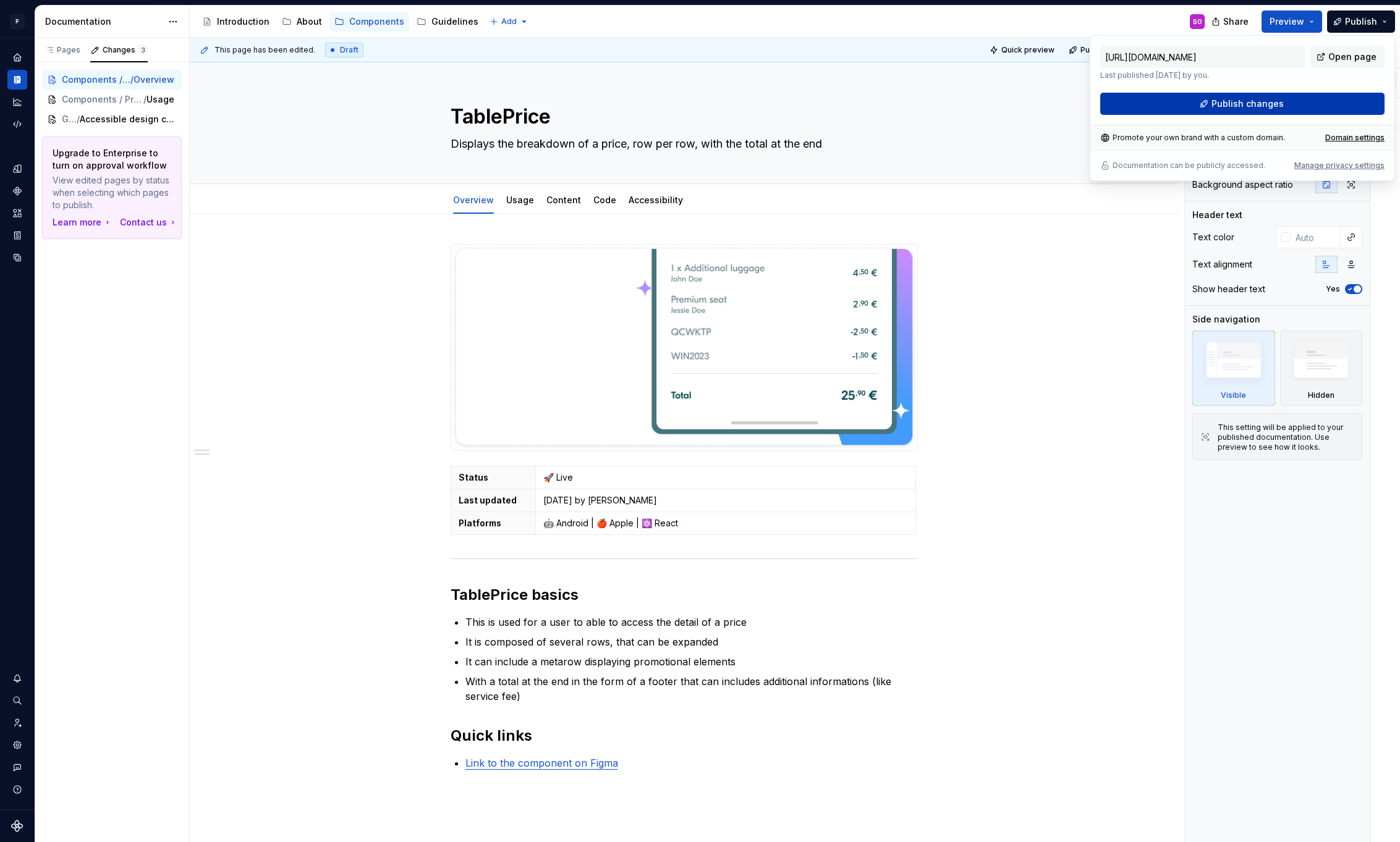
click at [1216, 100] on span "Publish changes" at bounding box center [1247, 104] width 73 height 13
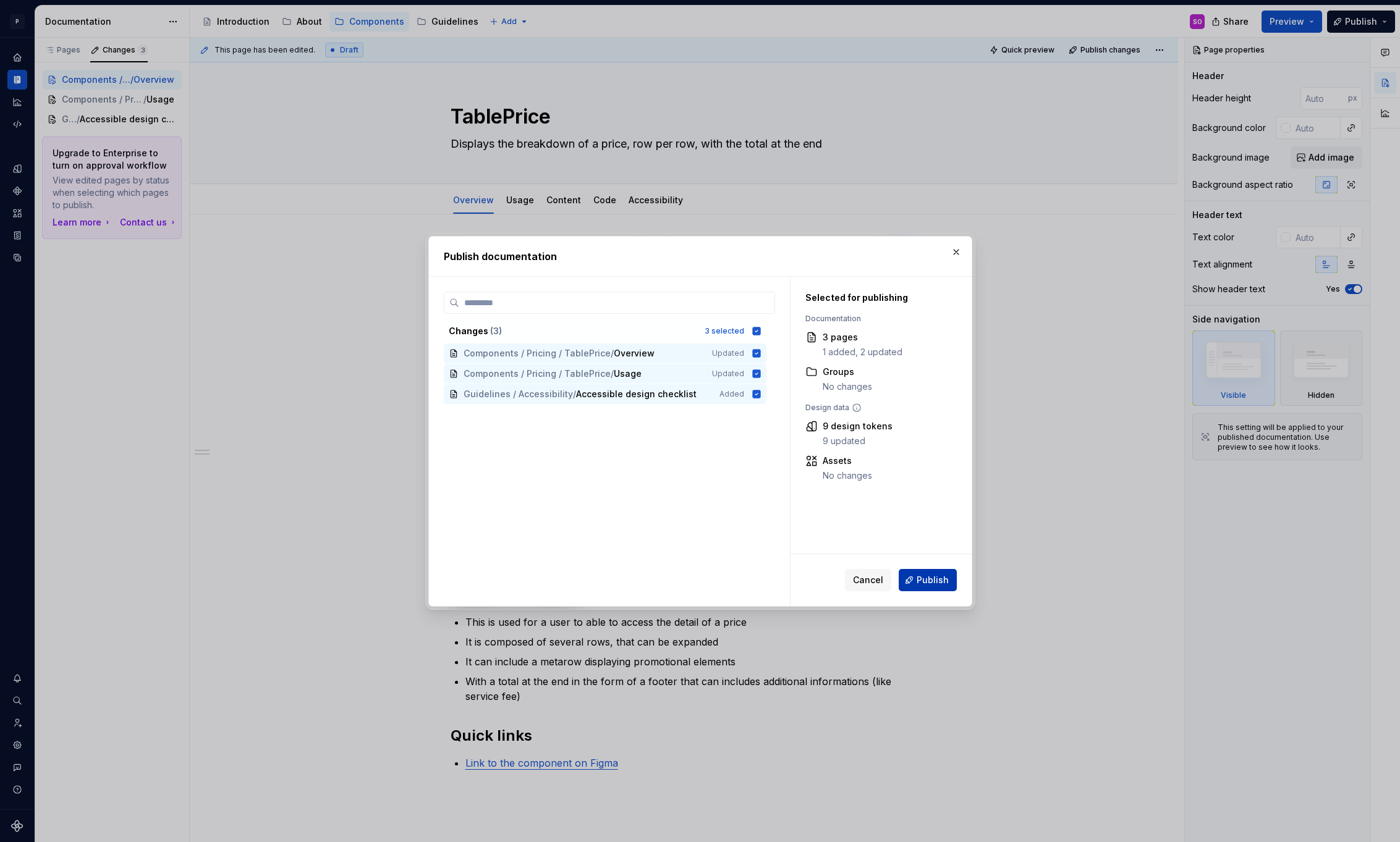
click at [937, 586] on button "Publish" at bounding box center [928, 579] width 58 height 22
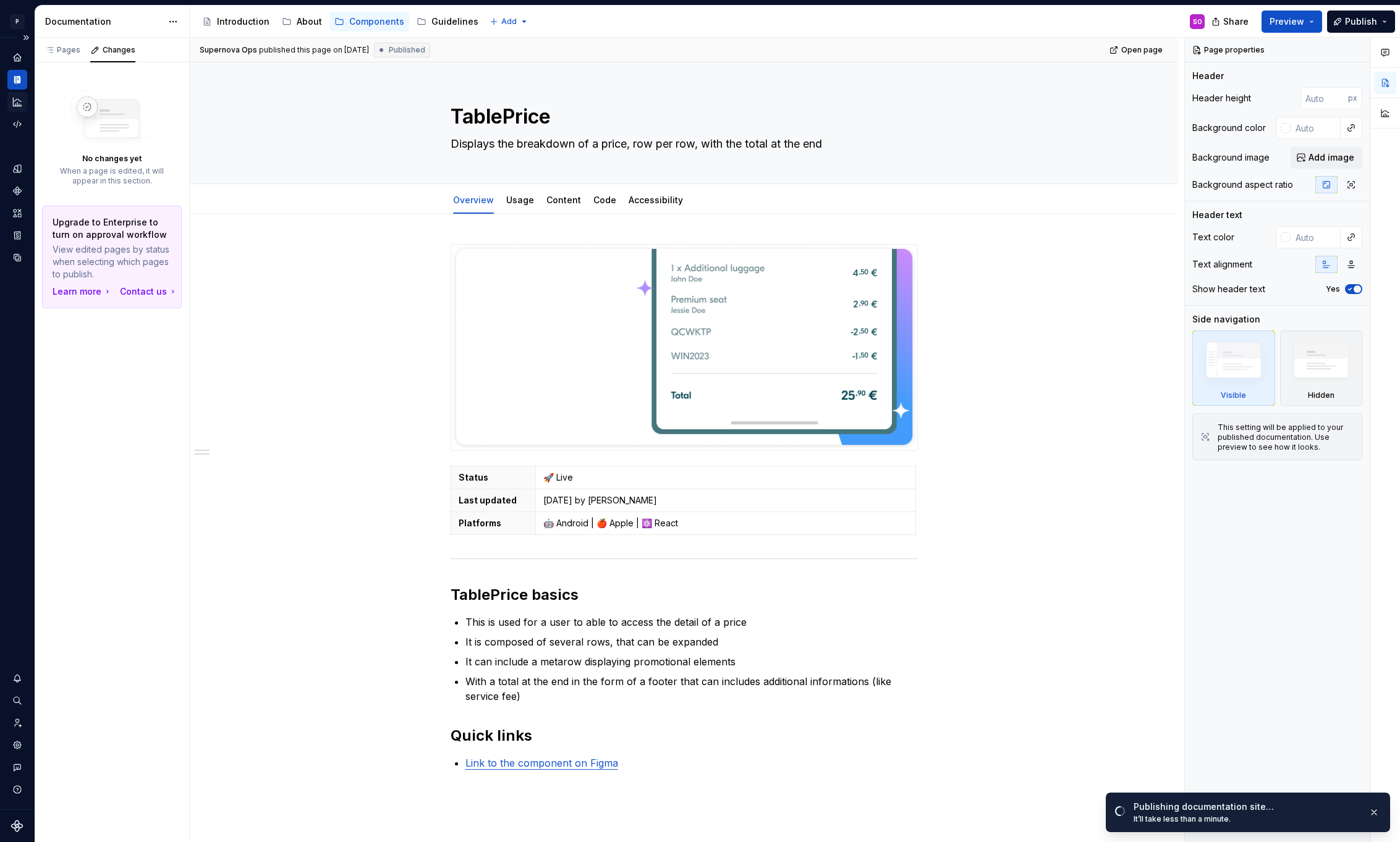
type textarea "*"
